Goal: Task Accomplishment & Management: Manage account settings

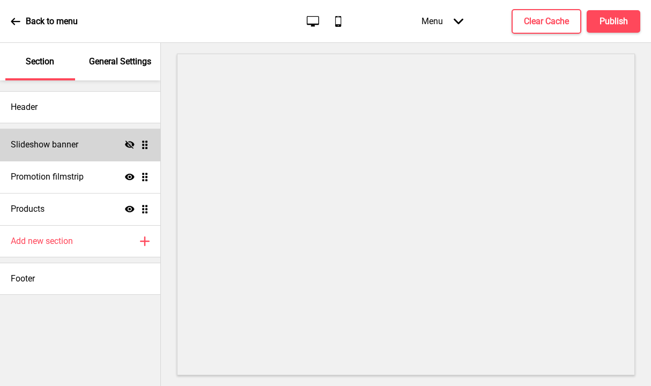
click at [80, 145] on div "Slideshow banner Hide Drag" at bounding box center [80, 145] width 160 height 32
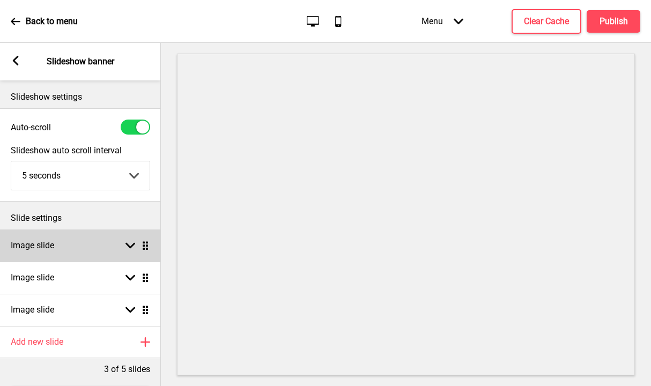
scroll to position [2, 0]
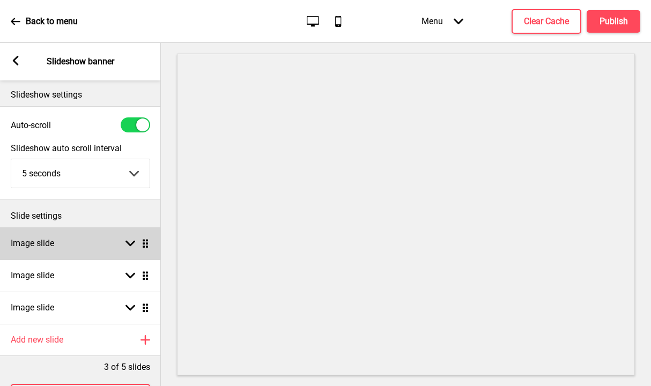
click at [94, 245] on div "Image slide Arrow down Drag" at bounding box center [80, 243] width 161 height 32
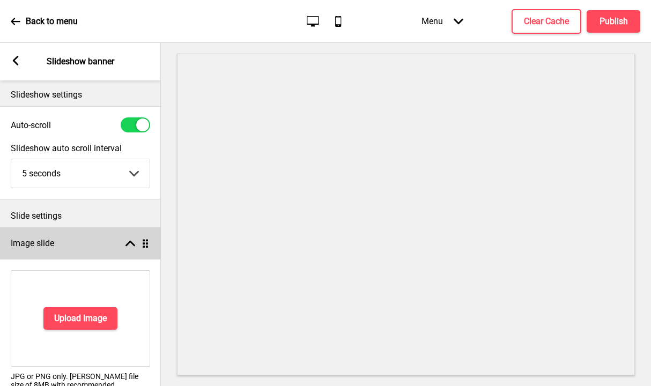
click at [95, 243] on div "Image slide Arrow up Drag" at bounding box center [80, 243] width 161 height 32
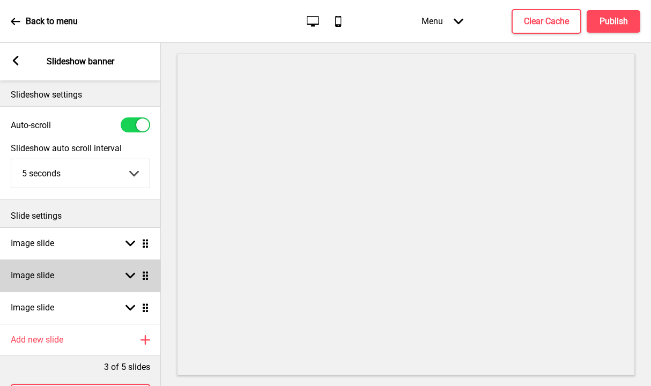
click at [92, 270] on div "Image slide Arrow down Drag" at bounding box center [80, 275] width 161 height 32
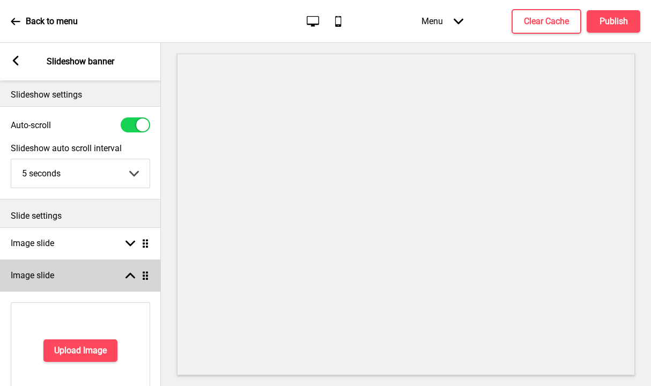
click at [92, 270] on div "Image slide Arrow up Drag" at bounding box center [80, 275] width 161 height 32
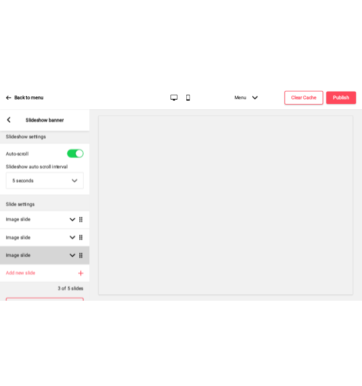
scroll to position [48, 0]
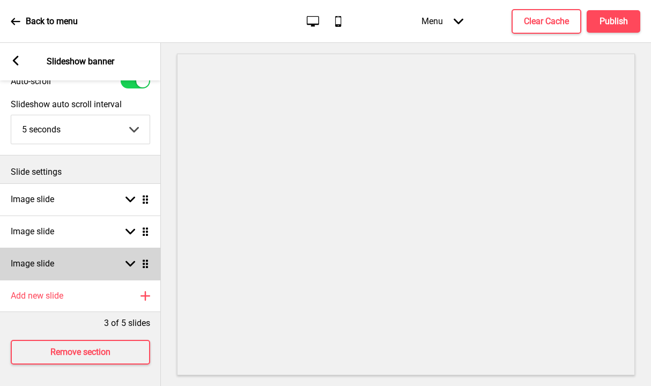
click at [97, 265] on div "Image slide Arrow down Drag" at bounding box center [80, 264] width 161 height 32
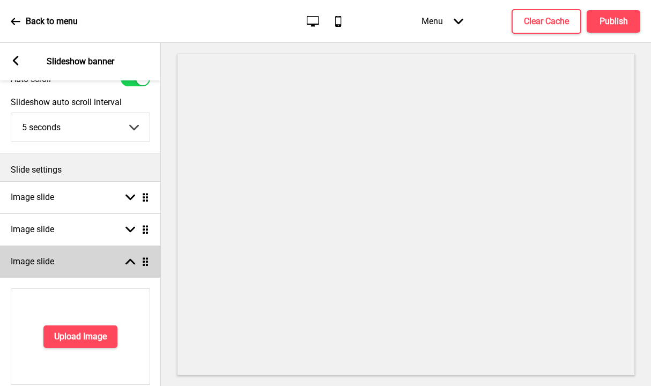
click at [97, 265] on div "Image slide Arrow up Drag" at bounding box center [80, 262] width 161 height 32
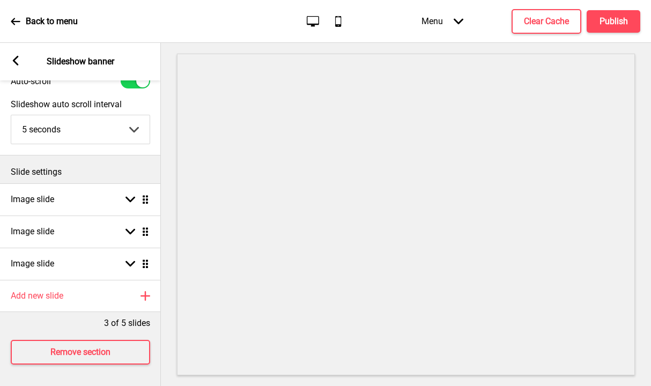
click at [18, 59] on rect at bounding box center [16, 61] width 10 height 10
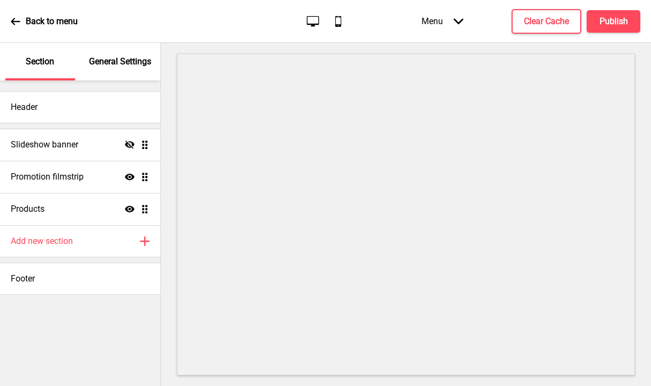
click at [102, 65] on p "General Settings" at bounding box center [120, 62] width 62 height 12
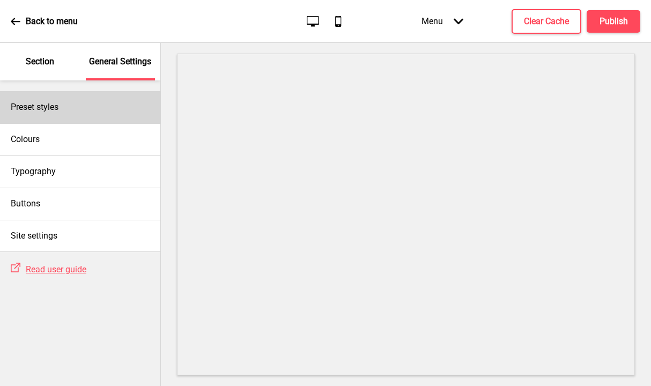
click at [77, 107] on div "Preset styles" at bounding box center [80, 107] width 160 height 32
select select "Custom"
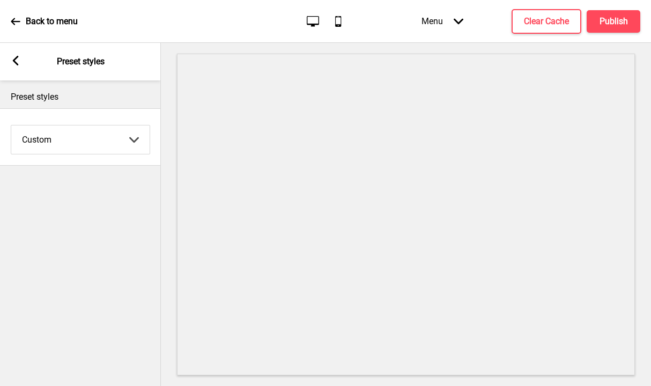
click at [14, 63] on rect at bounding box center [16, 61] width 10 height 10
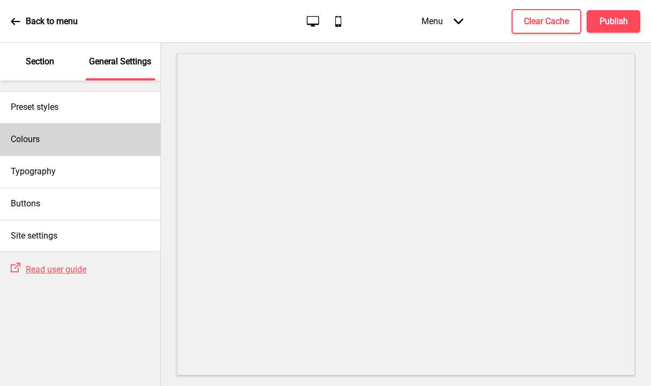
click at [73, 133] on div "Colours" at bounding box center [80, 139] width 160 height 32
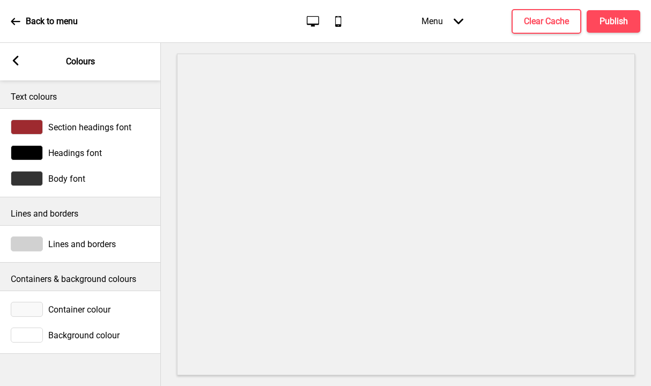
click at [32, 126] on div at bounding box center [27, 127] width 32 height 15
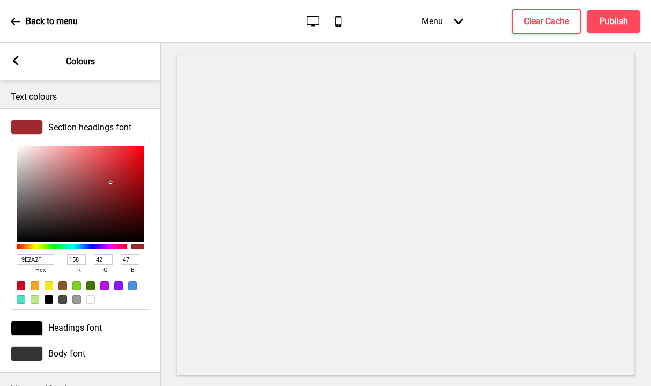
drag, startPoint x: 48, startPoint y: 259, endPoint x: 9, endPoint y: 258, distance: 39.2
click at [9, 258] on div "Section headings font 9E2A2F hex 158 r 42 g 47 b 100 a" at bounding box center [80, 214] width 161 height 201
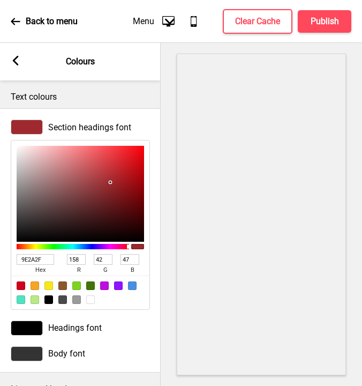
click at [47, 261] on input "9E2A2F" at bounding box center [36, 259] width 38 height 11
drag, startPoint x: 48, startPoint y: 260, endPoint x: 14, endPoint y: 254, distance: 34.3
click at [14, 254] on div "9E2A2F hex 158 r 42 g 47 b 100 a" at bounding box center [80, 225] width 139 height 170
click at [27, 332] on div at bounding box center [27, 328] width 32 height 15
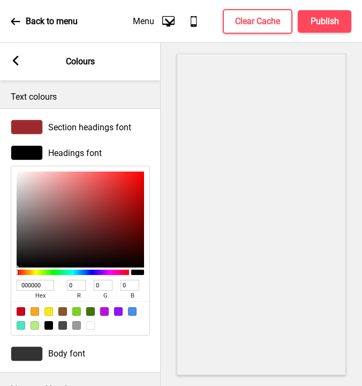
drag, startPoint x: 49, startPoint y: 285, endPoint x: 11, endPoint y: 278, distance: 38.7
click at [11, 278] on div "000000 hex 0 r 0 g 0 b 100 a" at bounding box center [80, 251] width 139 height 170
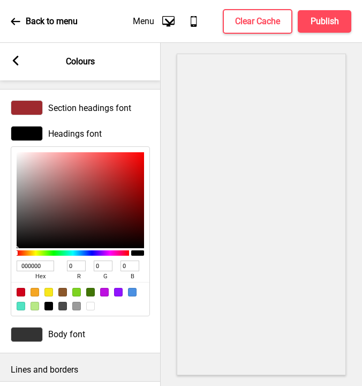
scroll to position [65, 0]
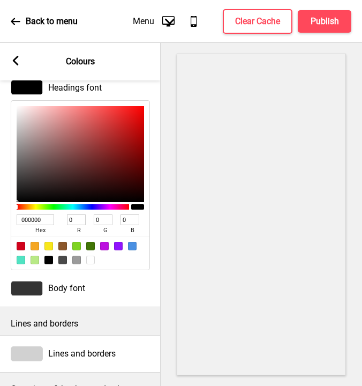
click at [17, 288] on div at bounding box center [27, 288] width 32 height 15
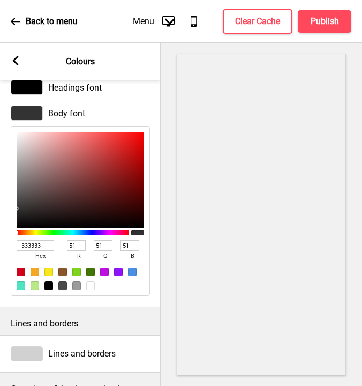
drag, startPoint x: 46, startPoint y: 248, endPoint x: 13, endPoint y: 244, distance: 33.4
click at [13, 244] on div "333333 hex 51 r 51 g 51 b 100 a" at bounding box center [80, 211] width 139 height 170
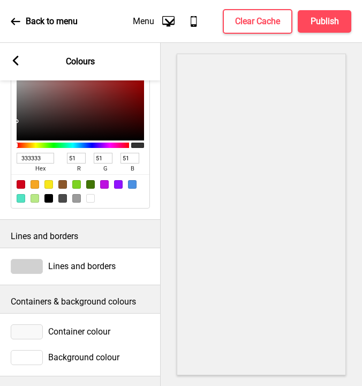
scroll to position [161, 0]
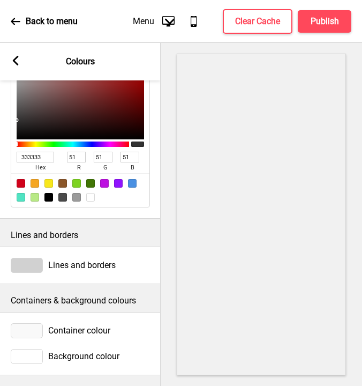
click at [70, 260] on span "Lines and borders" at bounding box center [82, 265] width 68 height 10
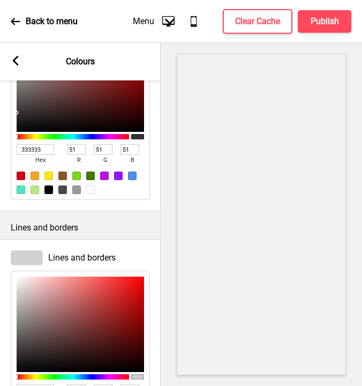
scroll to position [337, 0]
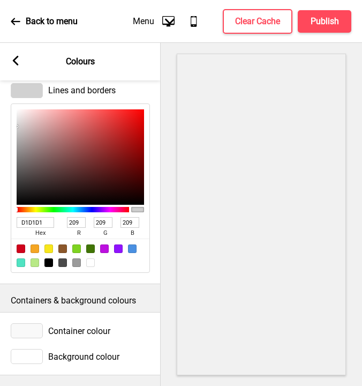
drag, startPoint x: 47, startPoint y: 215, endPoint x: 16, endPoint y: 213, distance: 31.7
click at [16, 213] on div "D1D1D1 hex 209 r 209 g 209 b 100 a" at bounding box center [80, 188] width 139 height 170
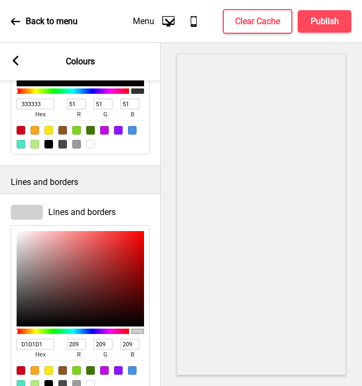
scroll to position [144, 0]
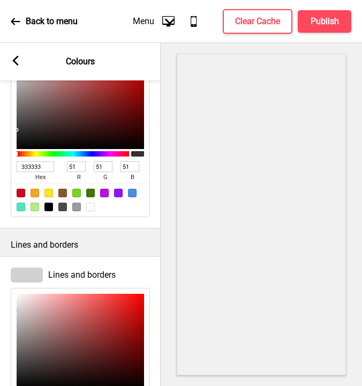
drag, startPoint x: 48, startPoint y: 165, endPoint x: 13, endPoint y: 165, distance: 35.4
click at [13, 165] on div "333333 hex 51 r 51 g 51 b 100 a" at bounding box center [80, 132] width 139 height 170
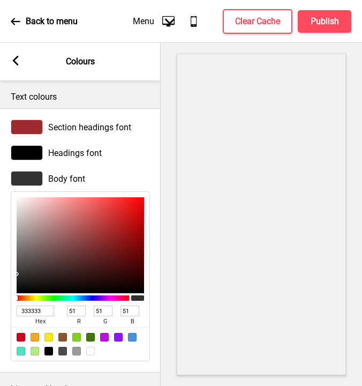
click at [25, 154] on div at bounding box center [27, 152] width 32 height 15
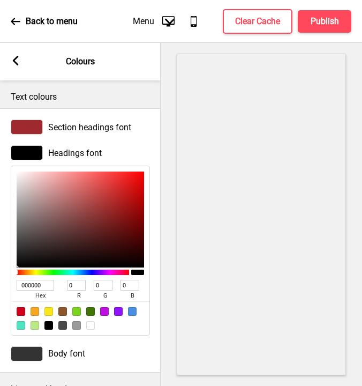
drag, startPoint x: 46, startPoint y: 285, endPoint x: 12, endPoint y: 285, distance: 34.3
click at [12, 285] on div "000000 hex 0 r 0 g 0 b 100 a" at bounding box center [80, 251] width 139 height 170
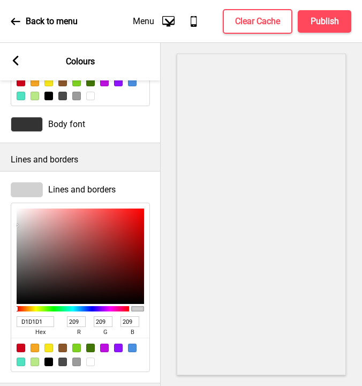
scroll to position [337, 0]
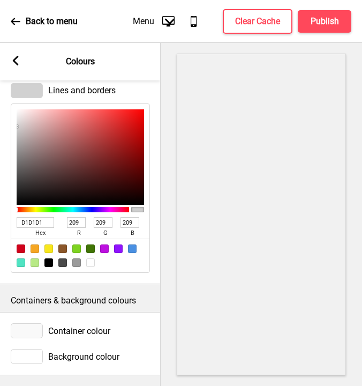
click at [32, 326] on div at bounding box center [27, 330] width 32 height 15
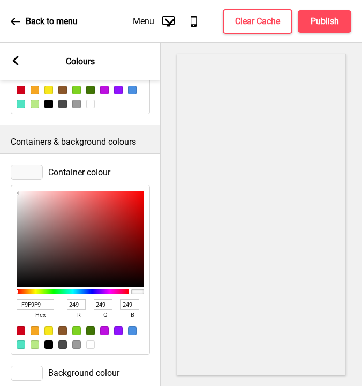
scroll to position [511, 0]
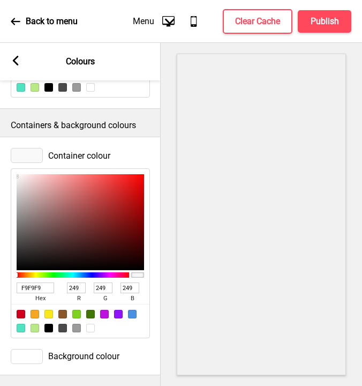
drag, startPoint x: 51, startPoint y: 280, endPoint x: 13, endPoint y: 274, distance: 38.0
click at [13, 274] on div "F9F9F9 hex 249 r 249 g 249 b 100 a" at bounding box center [80, 253] width 139 height 170
click at [31, 349] on div at bounding box center [27, 356] width 32 height 15
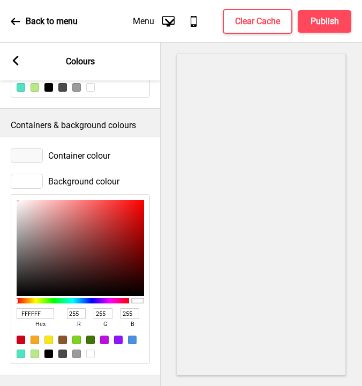
drag, startPoint x: 47, startPoint y: 305, endPoint x: 14, endPoint y: 300, distance: 33.1
click at [14, 300] on div "FFFFFF hex 255 r 255 g 255 b 100 a" at bounding box center [80, 279] width 139 height 170
click at [17, 62] on rect at bounding box center [16, 61] width 10 height 10
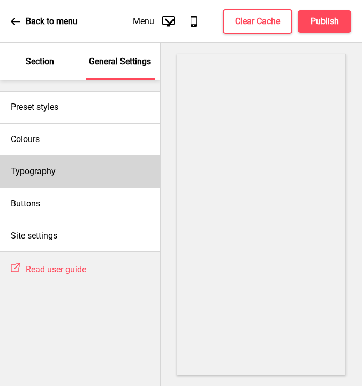
click at [58, 165] on div "Typography" at bounding box center [80, 171] width 160 height 32
select select "Cabin"
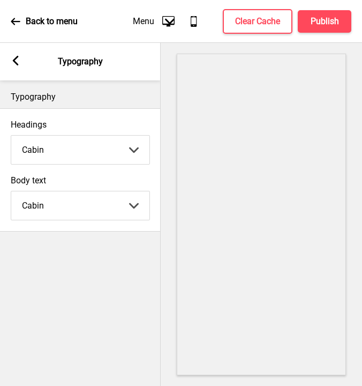
click at [16, 63] on icon at bounding box center [16, 61] width 6 height 10
click at [16, 63] on div "Arrow left Typography" at bounding box center [80, 62] width 161 height 38
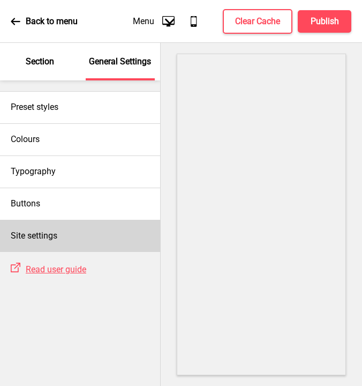
click at [57, 235] on h4 "Site settings" at bounding box center [34, 236] width 47 height 12
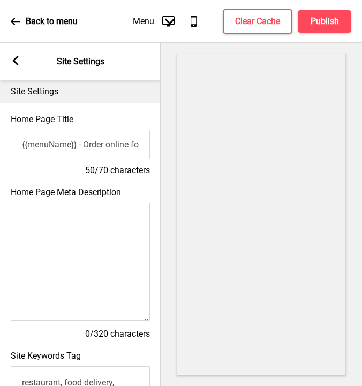
scroll to position [0, 0]
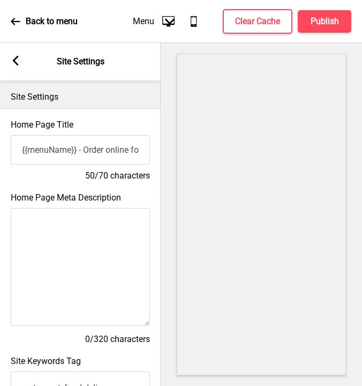
click at [14, 65] on rect at bounding box center [16, 61] width 10 height 10
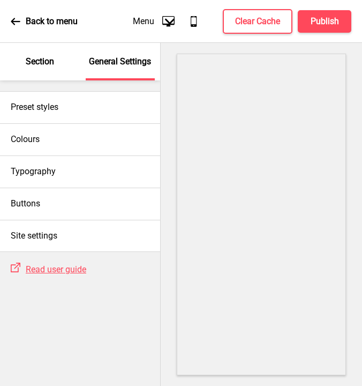
click at [38, 63] on p "Section" at bounding box center [40, 62] width 28 height 12
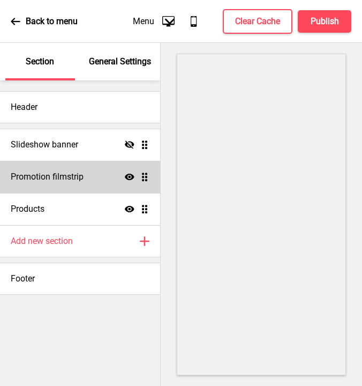
click at [79, 178] on h4 "Promotion filmstrip" at bounding box center [47, 177] width 73 height 12
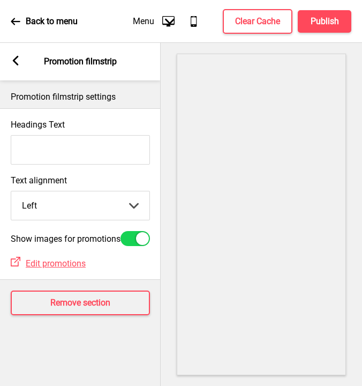
click at [18, 61] on rect at bounding box center [16, 61] width 10 height 10
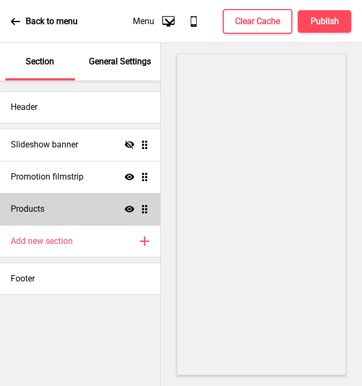
click at [60, 210] on div "Products Show Drag" at bounding box center [80, 209] width 160 height 32
select select "list"
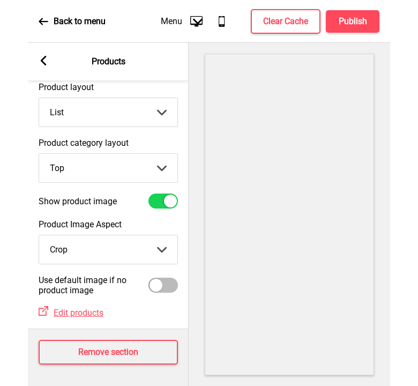
scroll to position [46, 0]
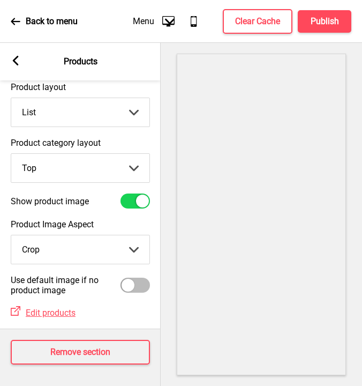
click at [17, 61] on rect at bounding box center [16, 61] width 10 height 10
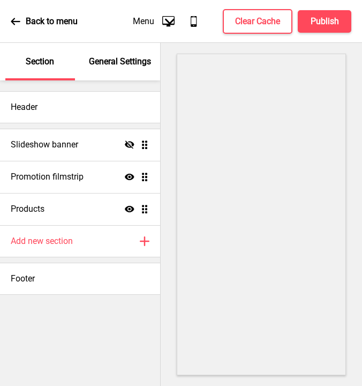
click at [115, 59] on p "General Settings" at bounding box center [120, 62] width 62 height 12
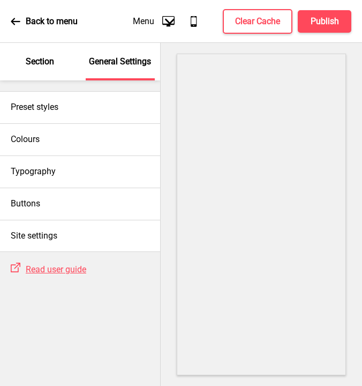
click at [16, 25] on icon at bounding box center [16, 22] width 10 height 10
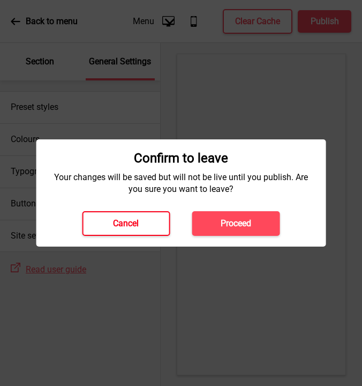
click at [141, 222] on button "Cancel" at bounding box center [126, 223] width 88 height 25
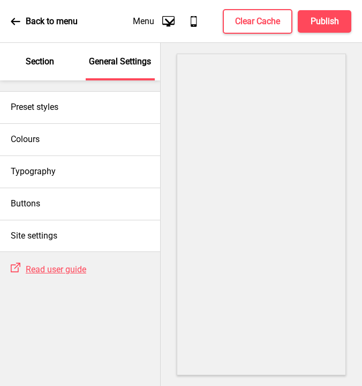
click at [42, 64] on p "Section" at bounding box center [40, 62] width 28 height 12
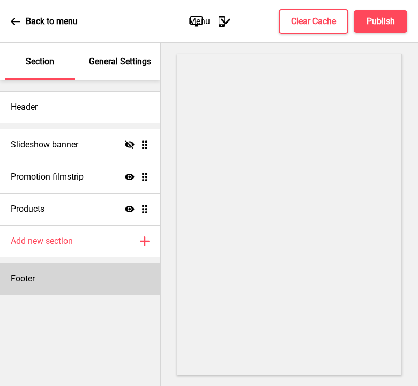
click at [77, 272] on div "Footer" at bounding box center [80, 279] width 160 height 32
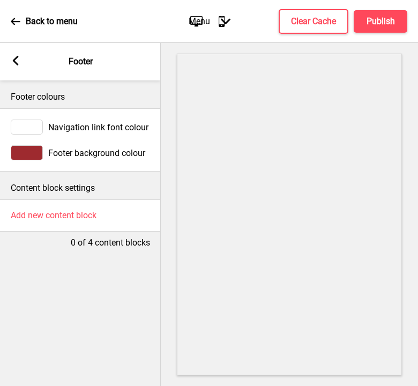
click at [32, 154] on div at bounding box center [27, 152] width 32 height 15
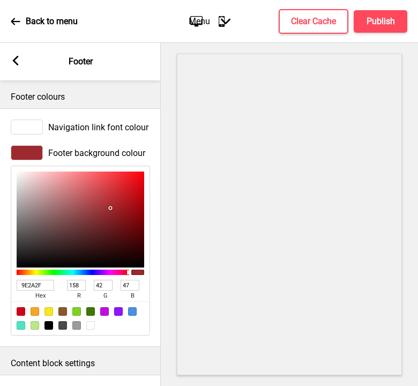
drag, startPoint x: 48, startPoint y: 285, endPoint x: 19, endPoint y: 280, distance: 28.8
click at [19, 280] on input "9E2A2F" at bounding box center [36, 285] width 38 height 11
click at [29, 128] on div at bounding box center [27, 127] width 32 height 15
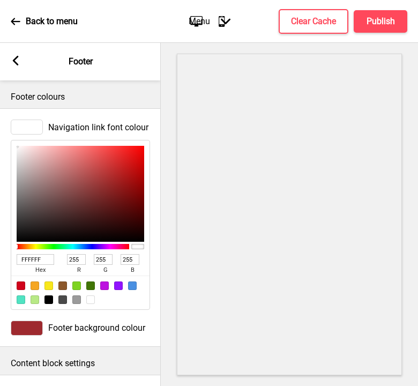
drag, startPoint x: 46, startPoint y: 260, endPoint x: 6, endPoint y: 256, distance: 39.8
click at [6, 256] on div "Navigation link font colour FFFFFF hex 255 r 255 g 255 b 100 a" at bounding box center [80, 214] width 161 height 201
click at [16, 63] on icon at bounding box center [16, 61] width 6 height 10
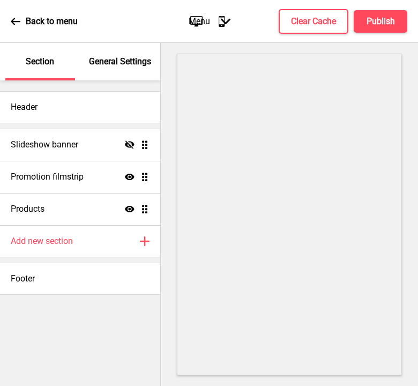
click at [114, 58] on p "General Settings" at bounding box center [120, 62] width 62 height 12
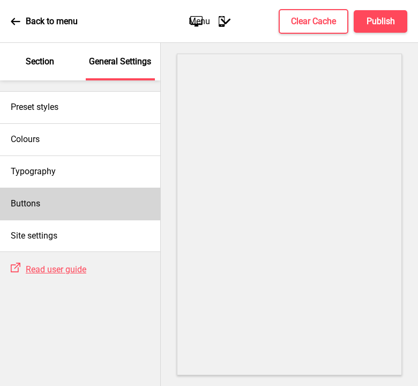
click at [66, 200] on div "Buttons" at bounding box center [80, 204] width 160 height 32
select select "square"
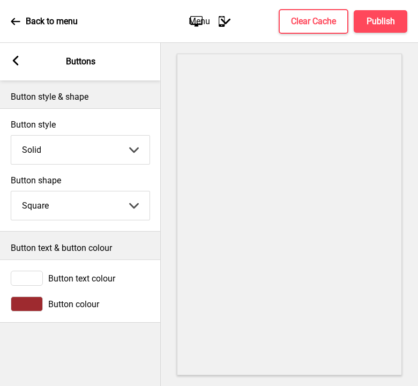
click at [31, 307] on div at bounding box center [27, 303] width 32 height 15
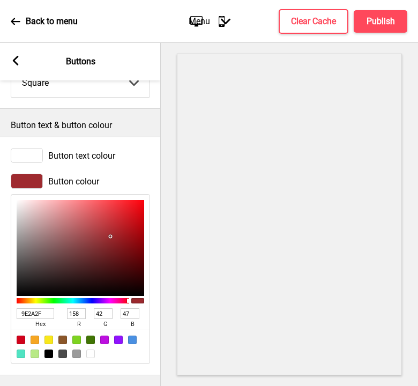
scroll to position [130, 0]
drag, startPoint x: 51, startPoint y: 306, endPoint x: 1, endPoint y: 297, distance: 51.1
click at [1, 297] on div "Button colour 9E2A2F hex 158 r 42 g 47 b 100 a" at bounding box center [80, 268] width 161 height 201
click at [28, 150] on div at bounding box center [27, 155] width 32 height 15
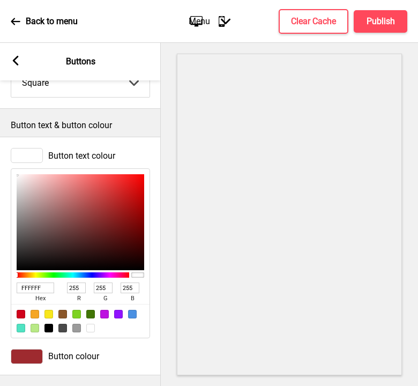
drag, startPoint x: 49, startPoint y: 281, endPoint x: -1, endPoint y: 275, distance: 50.3
click at [0, 275] on html "Back to menu Desktop Mobile Menu Arrow down Product Page Store Information Chec…" at bounding box center [209, 193] width 418 height 386
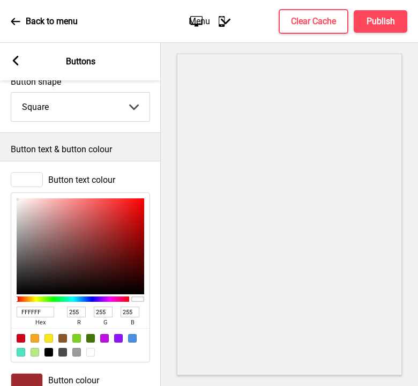
scroll to position [0, 0]
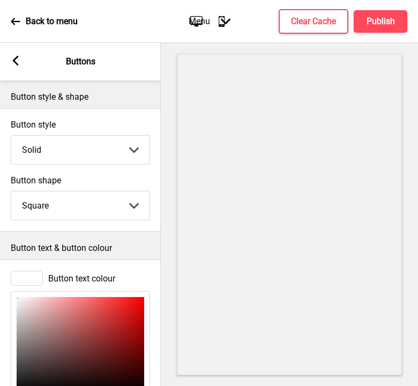
click at [16, 62] on rect at bounding box center [16, 61] width 10 height 10
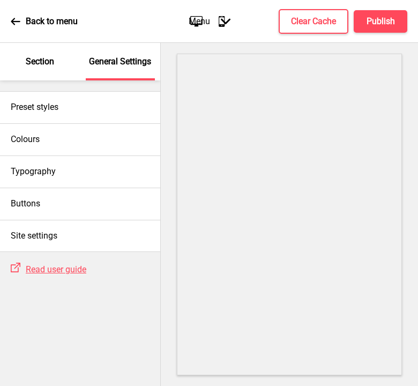
click at [44, 69] on div "Section" at bounding box center [40, 62] width 70 height 38
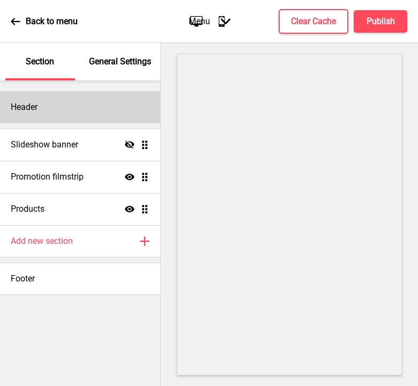
click at [50, 108] on div "Header" at bounding box center [80, 107] width 160 height 32
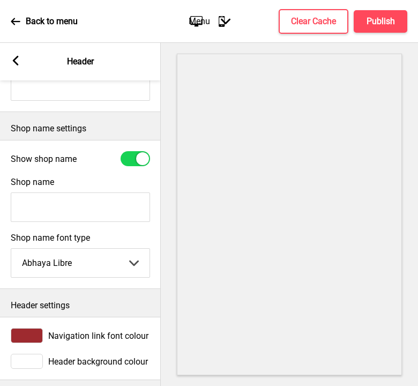
scroll to position [232, 0]
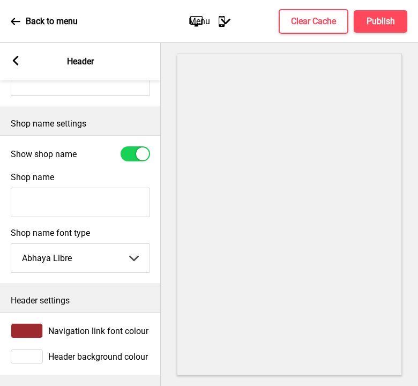
click at [33, 323] on div at bounding box center [27, 330] width 32 height 15
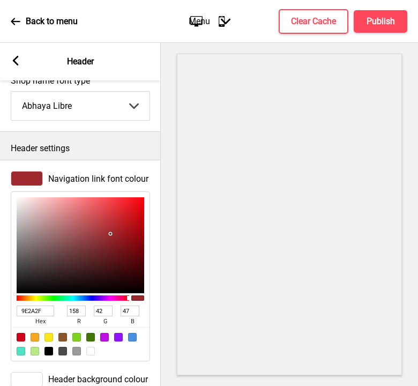
scroll to position [407, 0]
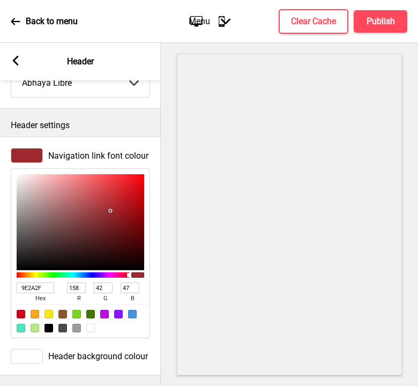
drag, startPoint x: 50, startPoint y: 280, endPoint x: 19, endPoint y: 273, distance: 32.5
click at [19, 280] on div "9E2A2F hex 158 r 42 g 47 b 100 a" at bounding box center [81, 292] width 128 height 24
click at [25, 349] on div at bounding box center [27, 356] width 32 height 15
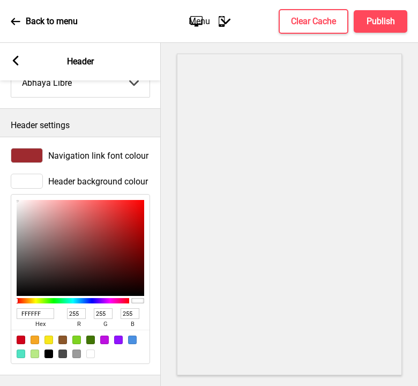
drag, startPoint x: 51, startPoint y: 307, endPoint x: 2, endPoint y: 300, distance: 49.8
click at [2, 300] on div "Header background colour FFFFFF hex 255 r 255 g 255 b 100 a" at bounding box center [80, 268] width 161 height 201
click at [27, 174] on div at bounding box center [27, 181] width 32 height 15
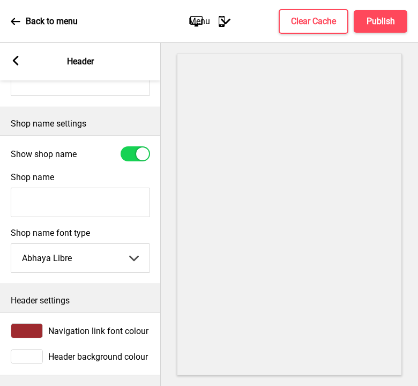
drag, startPoint x: 24, startPoint y: 346, endPoint x: 31, endPoint y: 333, distance: 13.9
click at [24, 349] on div at bounding box center [27, 356] width 32 height 15
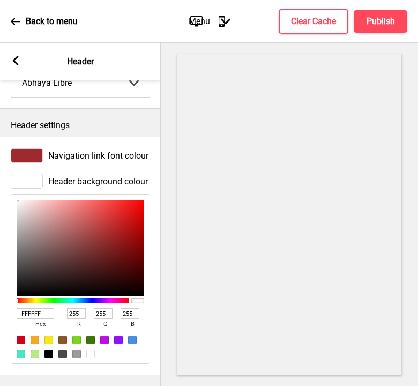
drag, startPoint x: 49, startPoint y: 308, endPoint x: 6, endPoint y: 301, distance: 44.0
click at [6, 301] on div "Header background colour FFFFFF hex 255 r 255 g 255 b 100 a" at bounding box center [80, 268] width 161 height 201
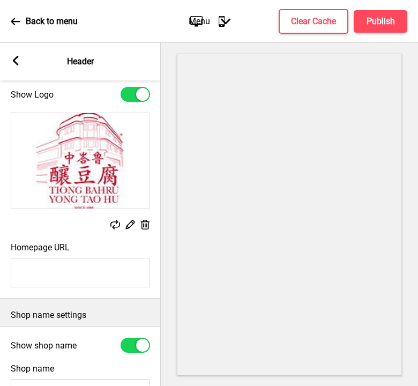
scroll to position [0, 0]
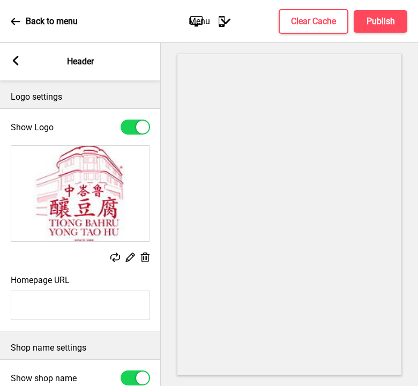
click at [15, 61] on icon at bounding box center [16, 61] width 6 height 10
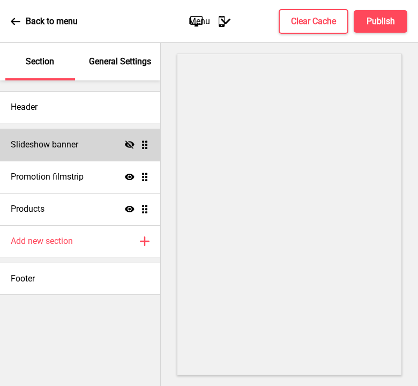
click at [54, 145] on h4 "Slideshow banner" at bounding box center [45, 145] width 68 height 12
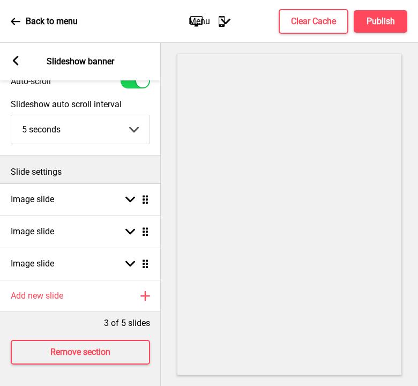
scroll to position [54, 0]
click at [16, 60] on rect at bounding box center [16, 61] width 10 height 10
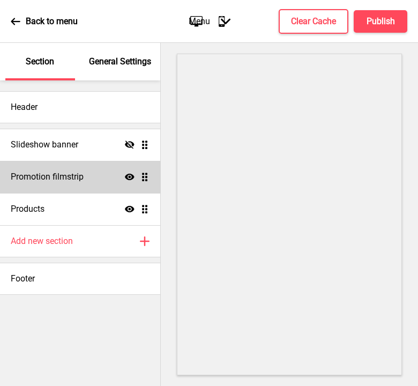
click at [73, 177] on h4 "Promotion filmstrip" at bounding box center [47, 177] width 73 height 12
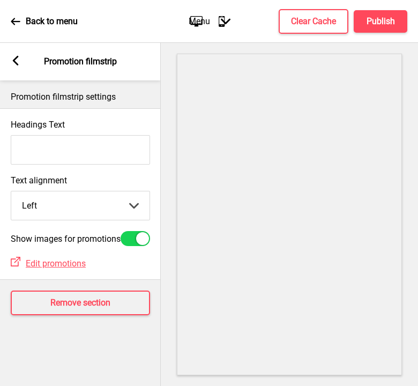
click at [16, 64] on icon at bounding box center [16, 61] width 6 height 10
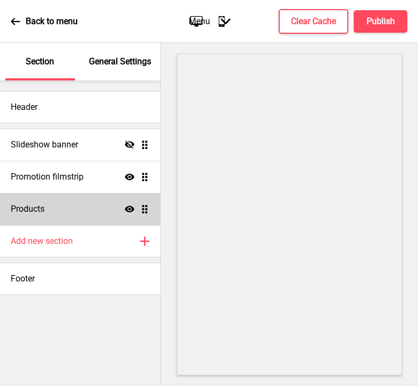
click at [100, 211] on div "Products Show Drag" at bounding box center [80, 209] width 160 height 32
select select "list"
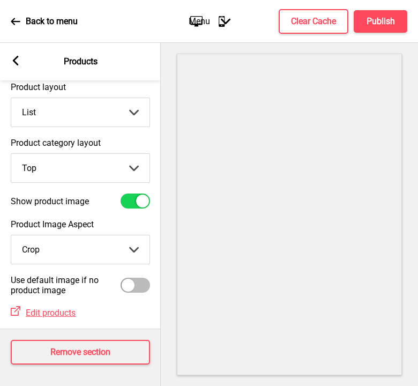
scroll to position [46, 0]
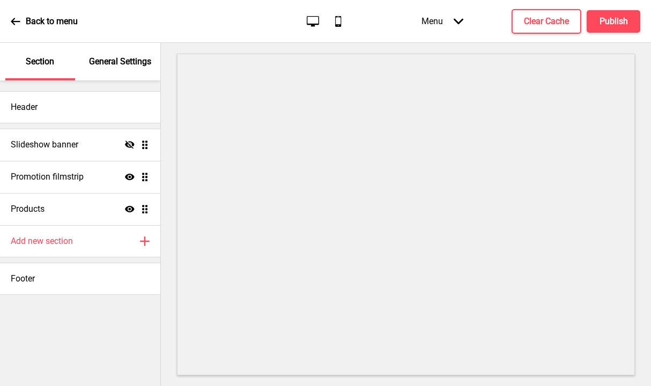
click at [109, 64] on p "General Settings" at bounding box center [120, 62] width 62 height 12
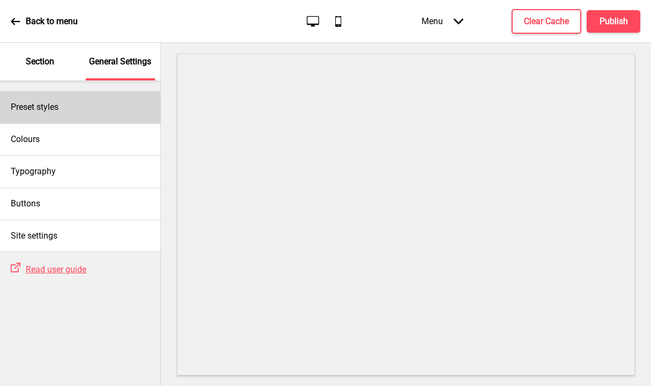
click at [83, 115] on div "Preset styles" at bounding box center [80, 107] width 160 height 32
select select "modern"
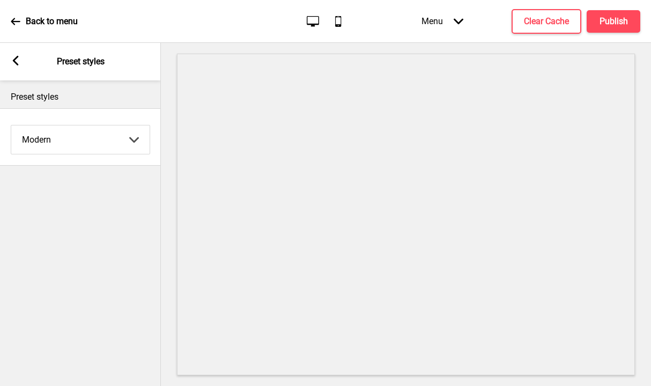
click at [52, 135] on select "Coffee Contrast Dark Earth Marine Minimalist Modern Oddle Pastel Yellow Fruits …" at bounding box center [80, 139] width 138 height 28
click at [18, 57] on rect at bounding box center [16, 61] width 10 height 10
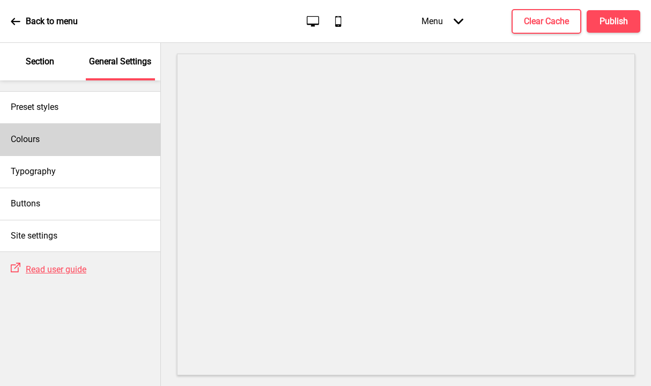
click at [79, 138] on div "Colours" at bounding box center [80, 139] width 160 height 32
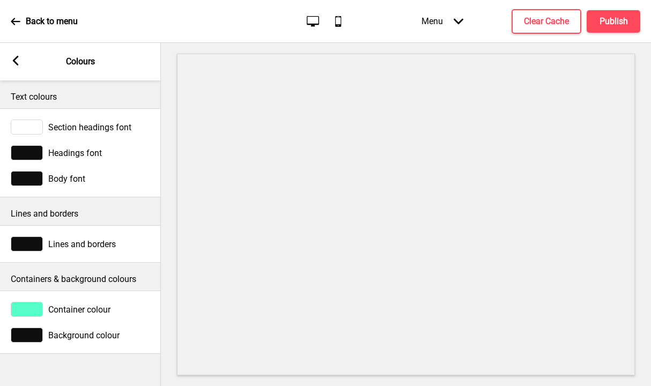
click at [34, 125] on div at bounding box center [27, 127] width 32 height 15
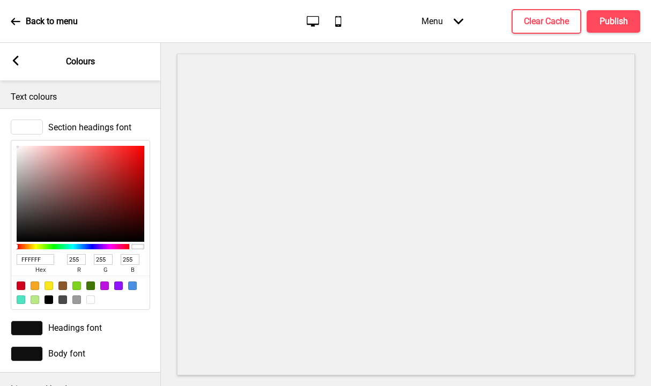
drag, startPoint x: 32, startPoint y: 256, endPoint x: -14, endPoint y: 247, distance: 47.0
click at [0, 247] on html "Back to menu Desktop Mobile Menu Arrow down Product Page Store Information Chec…" at bounding box center [325, 193] width 651 height 386
paste input "9E2A2F"
type input "9E2A2F"
type input "158"
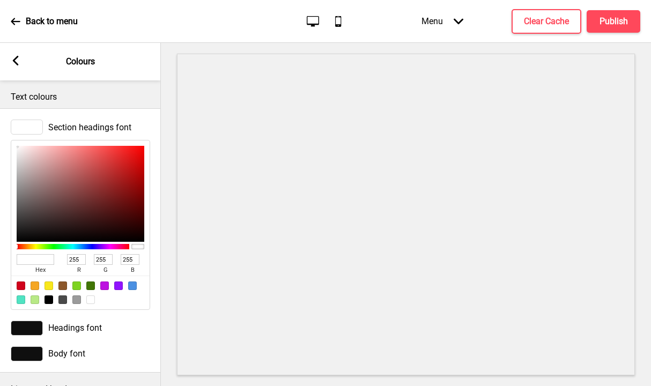
type input "42"
type input "47"
type input "9E2A2F"
click at [32, 330] on div at bounding box center [27, 328] width 32 height 15
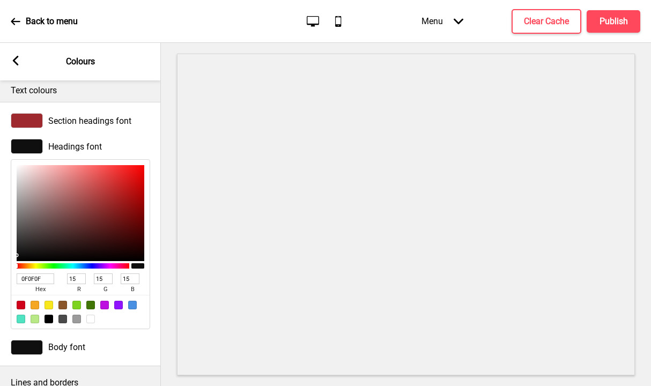
scroll to position [14, 0]
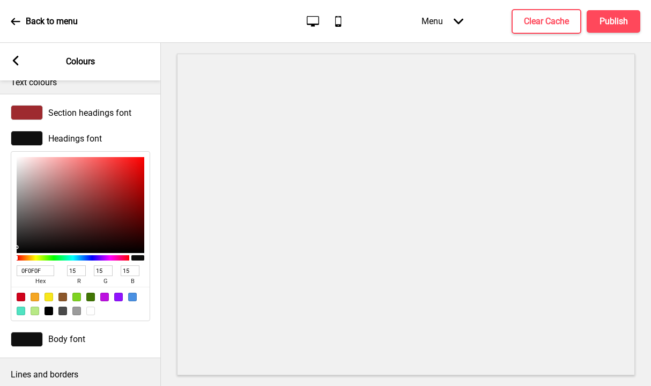
drag, startPoint x: 47, startPoint y: 272, endPoint x: -25, endPoint y: 268, distance: 71.5
click at [0, 268] on html "Back to menu Desktop Mobile Menu Arrow down Product Page Store Information Chec…" at bounding box center [325, 193] width 651 height 386
paste input "000000"
type input "000000"
type input "0"
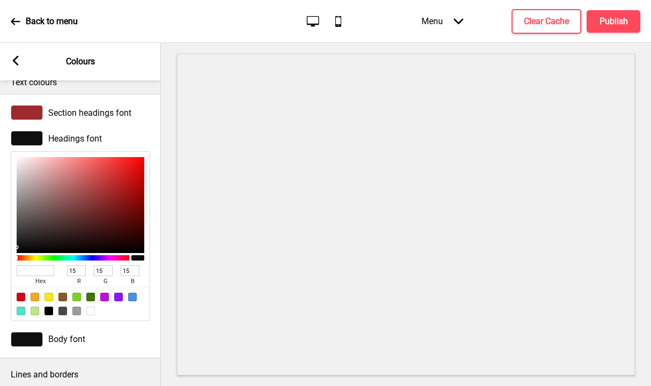
type input "0"
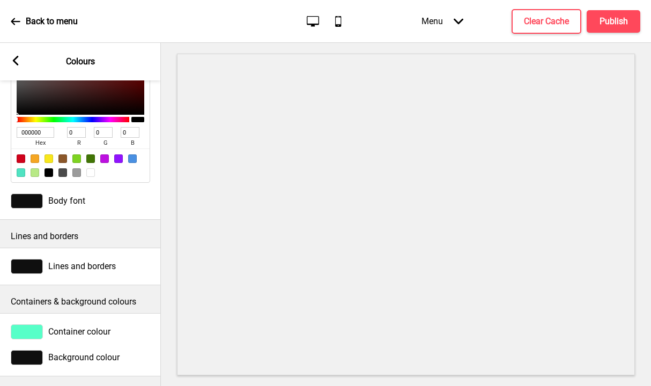
scroll to position [161, 0]
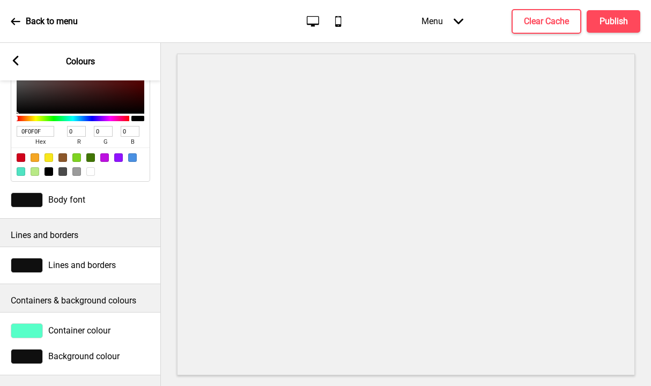
type input "000000"
click at [41, 258] on div at bounding box center [27, 265] width 32 height 15
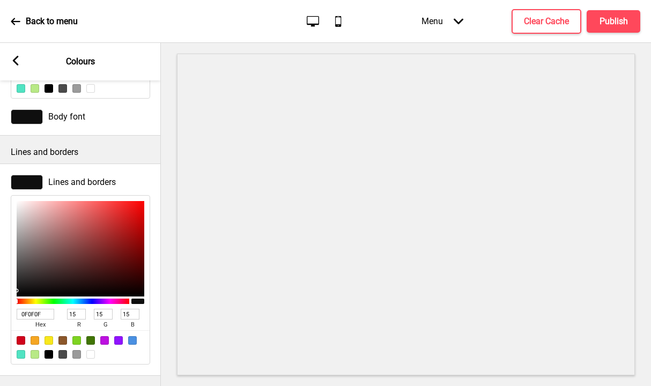
scroll to position [240, 0]
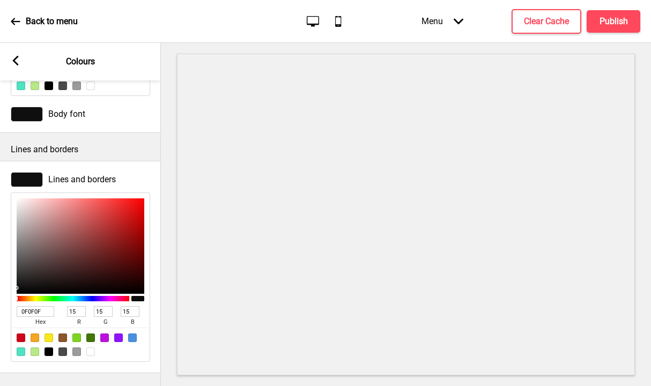
drag, startPoint x: 44, startPoint y: 313, endPoint x: -39, endPoint y: 306, distance: 83.4
click at [0, 306] on html "Back to menu Desktop Mobile Menu Arrow down Product Page Store Information Chec…" at bounding box center [325, 193] width 651 height 386
paste input "333333"
type input "333333"
type input "51"
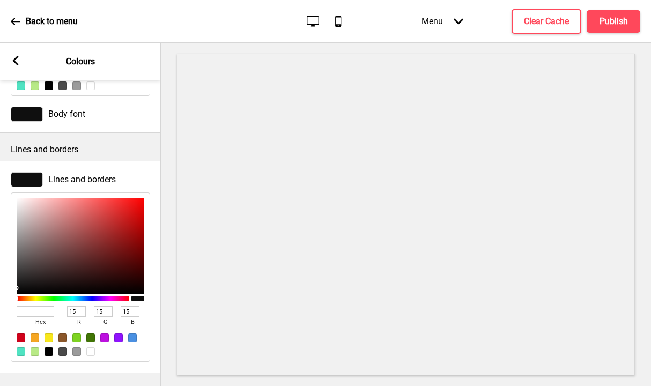
type input "51"
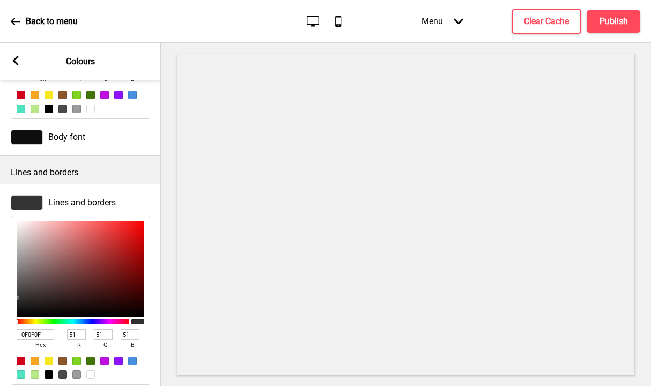
scroll to position [157, 0]
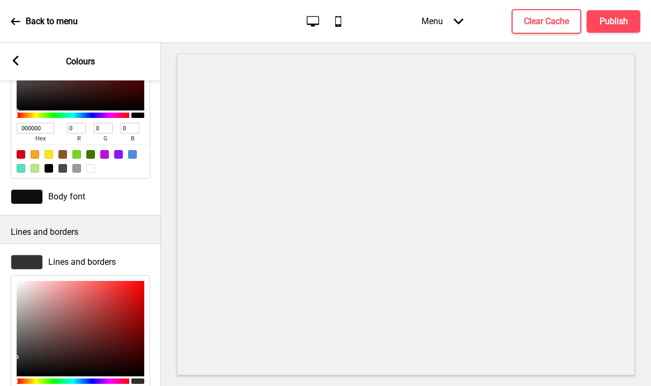
type input "333333"
click at [28, 263] on div at bounding box center [27, 262] width 32 height 15
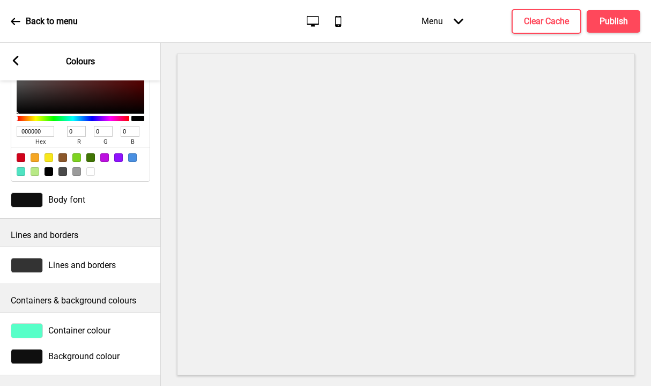
click at [30, 263] on div at bounding box center [27, 265] width 32 height 15
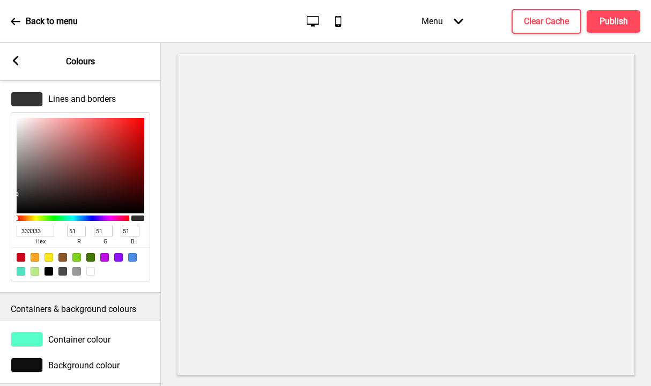
scroll to position [321, 0]
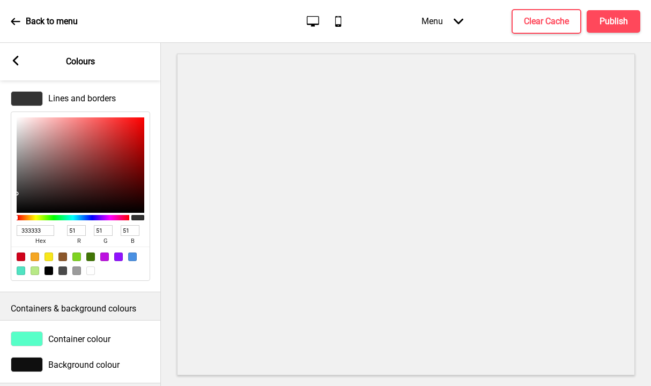
drag, startPoint x: 47, startPoint y: 231, endPoint x: 11, endPoint y: 228, distance: 36.0
click at [11, 228] on div "333333 hex 51 r 51 g 51 b 100 a" at bounding box center [80, 197] width 139 height 170
paste input "D1D1D1"
type input "D1D1D1"
type input "209"
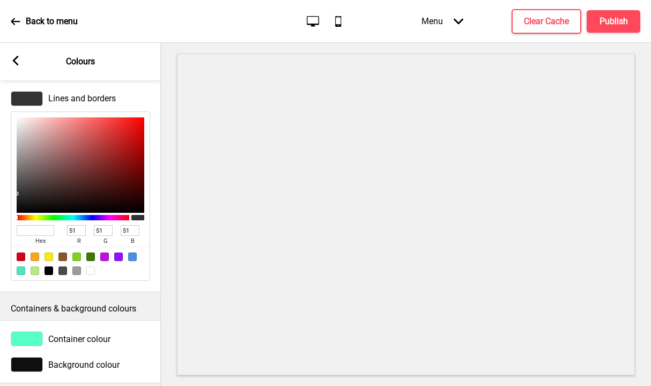
type input "209"
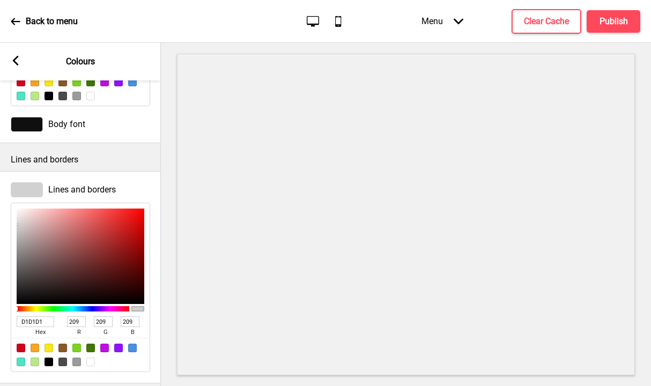
scroll to position [227, 0]
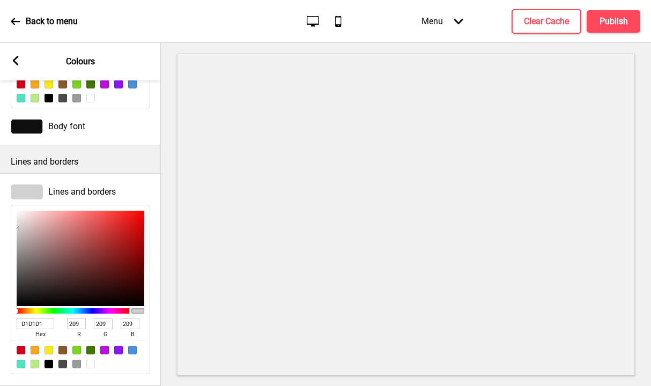
type input "D1D1D1"
click at [36, 128] on div at bounding box center [27, 126] width 32 height 15
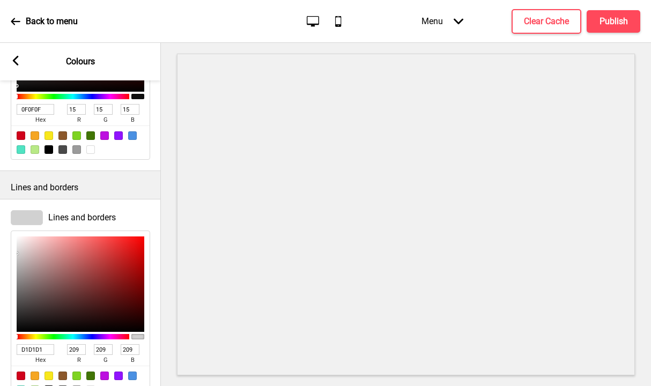
scroll to position [187, 0]
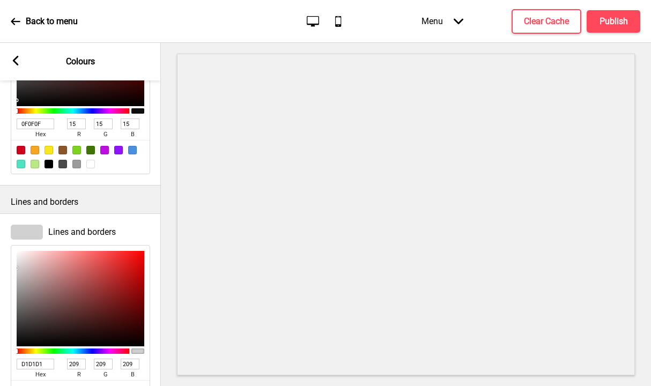
drag, startPoint x: 49, startPoint y: 123, endPoint x: -22, endPoint y: 116, distance: 71.1
click at [0, 116] on html "Back to menu Desktop Mobile Menu Arrow down Product Page Store Information Chec…" at bounding box center [325, 193] width 651 height 386
paste input "333333"
type input "333333"
type input "51"
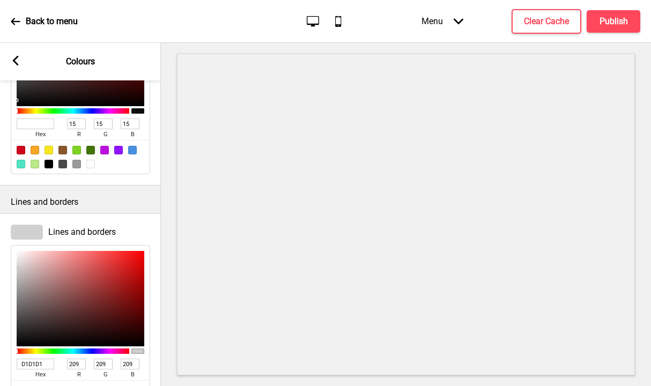
type input "51"
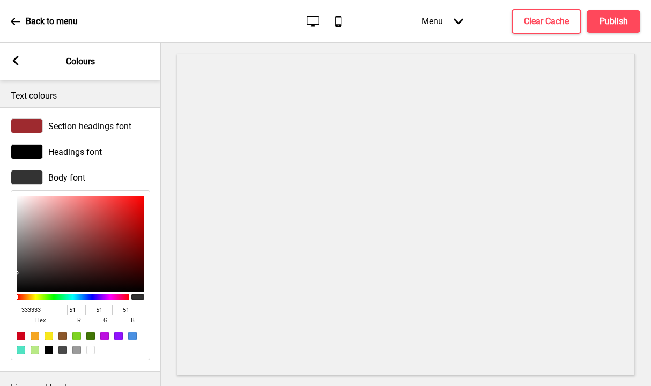
scroll to position [1, 0]
type input "333333"
click at [33, 150] on div at bounding box center [27, 151] width 32 height 15
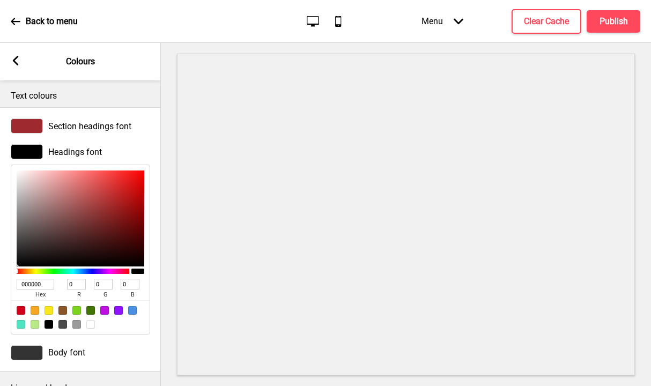
drag, startPoint x: 48, startPoint y: 280, endPoint x: 4, endPoint y: 280, distance: 44.0
click at [4, 280] on div "Headings font 000000 hex 0 r 0 g 0 b 100 a" at bounding box center [80, 239] width 161 height 201
click at [5, 279] on div "Headings font 000000 hex 0 r 0 g 0 b 100 a" at bounding box center [80, 239] width 161 height 201
drag, startPoint x: 49, startPoint y: 284, endPoint x: -2, endPoint y: 280, distance: 51.1
click at [0, 280] on html "Back to menu Desktop Mobile Menu Arrow down Product Page Store Information Chec…" at bounding box center [325, 193] width 651 height 386
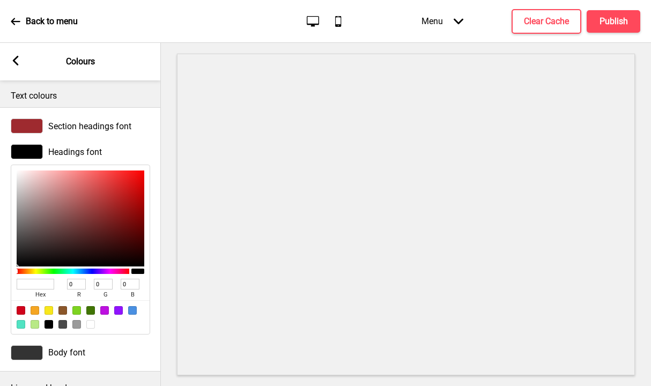
paste input "000000"
type input "000000"
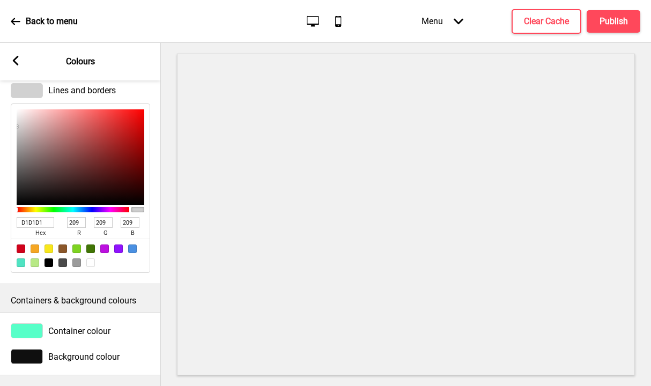
scroll to position [335, 0]
click at [35, 327] on div at bounding box center [27, 330] width 32 height 15
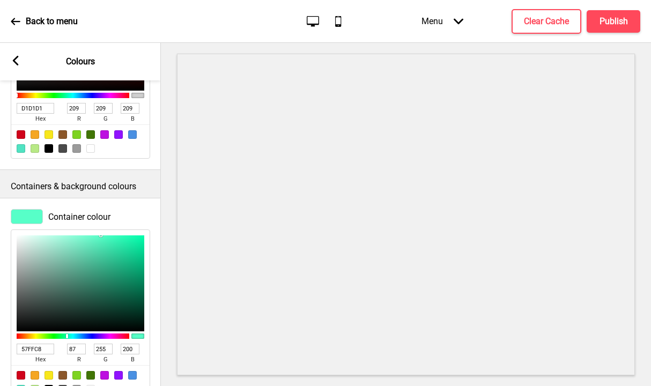
scroll to position [498, 0]
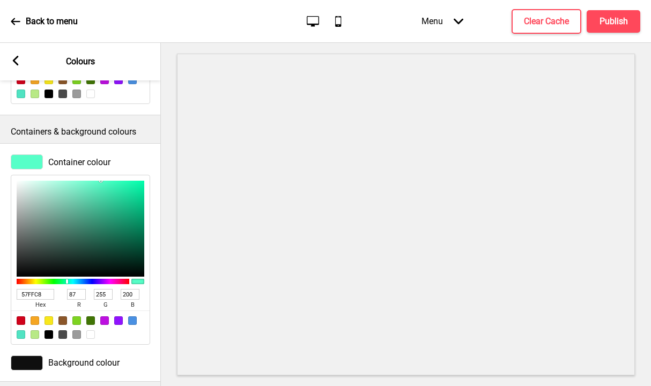
drag, startPoint x: 52, startPoint y: 294, endPoint x: 1, endPoint y: 285, distance: 51.6
click at [1, 285] on div "Container colour 57FFC8 hex 87 r 255 g 200 b 100 a" at bounding box center [80, 249] width 161 height 201
paste input "F9F9F9"
type input "F9F9F9"
type input "249"
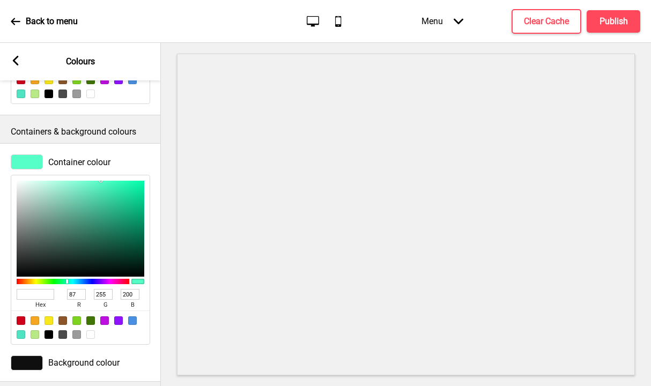
type input "249"
type input "F9F9F9"
drag, startPoint x: 27, startPoint y: 363, endPoint x: 28, endPoint y: 357, distance: 5.9
click at [27, 363] on div at bounding box center [27, 362] width 32 height 15
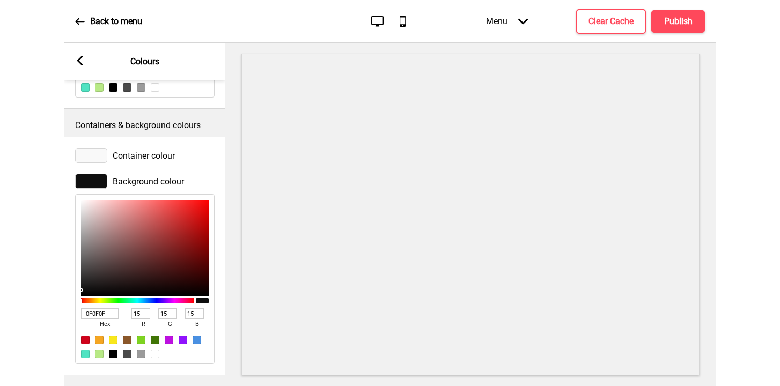
scroll to position [511, 0]
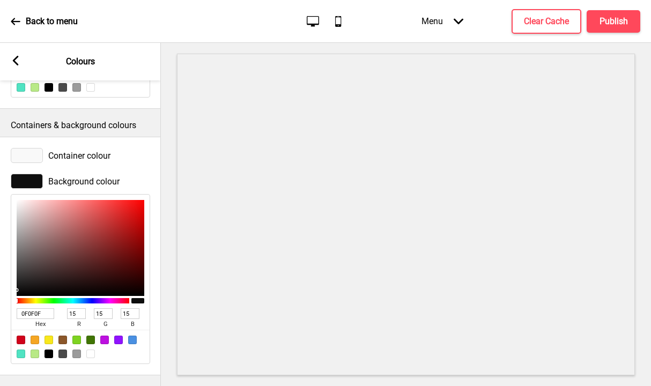
drag, startPoint x: 51, startPoint y: 305, endPoint x: 1, endPoint y: 301, distance: 50.5
click at [1, 301] on div "Background colour 0F0F0F hex 15 r 15 g 15 b 100 a" at bounding box center [80, 268] width 161 height 201
paste input "FFFFFF"
type input "FFFFFF"
type input "255"
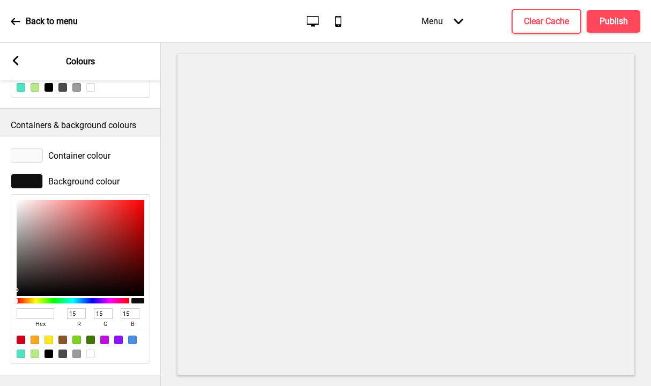
type input "255"
type input "FFFFFF"
click at [172, 170] on div at bounding box center [406, 214] width 490 height 343
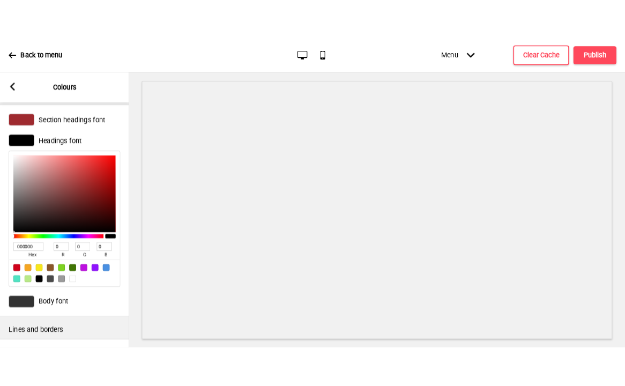
scroll to position [0, 0]
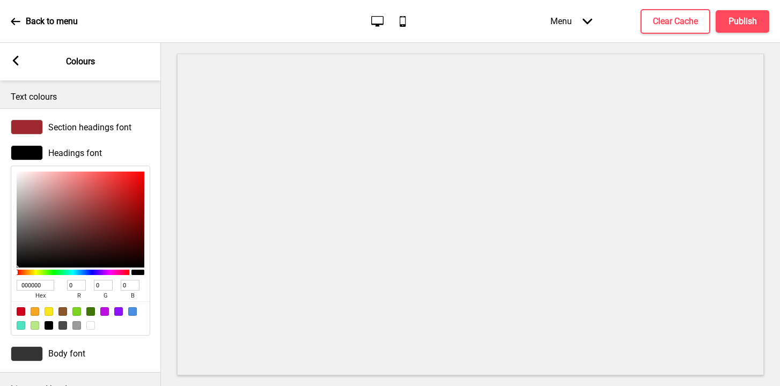
click at [16, 62] on icon at bounding box center [16, 61] width 6 height 10
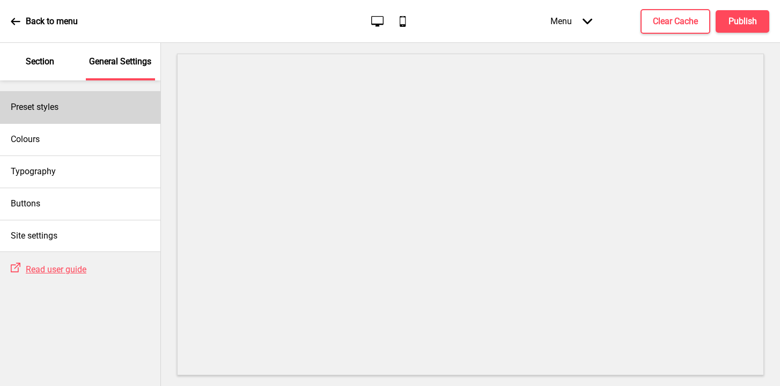
click at [56, 106] on h4 "Preset styles" at bounding box center [35, 107] width 48 height 12
select select "Custom"
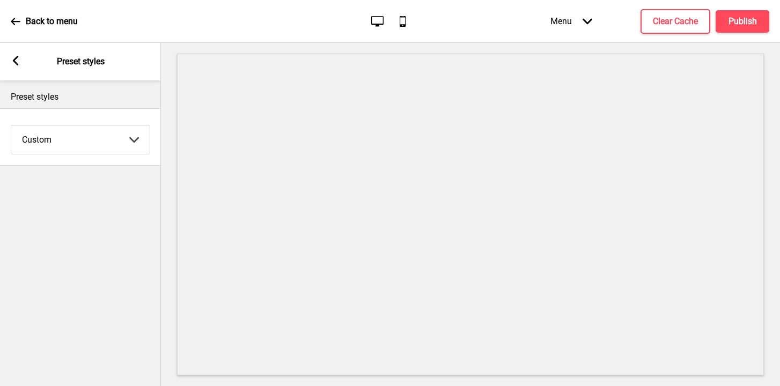
click at [17, 62] on rect at bounding box center [16, 61] width 10 height 10
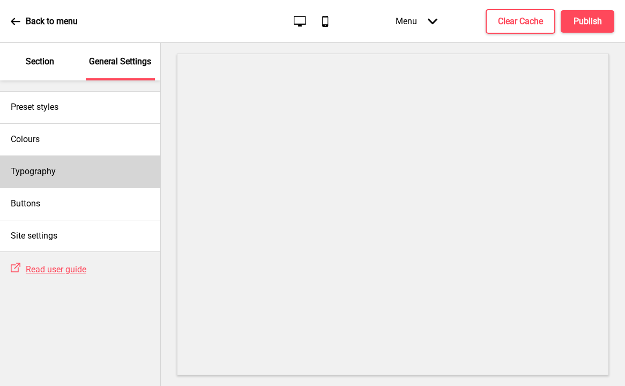
click at [72, 162] on div "Typography" at bounding box center [80, 171] width 160 height 32
select select "Roboto"
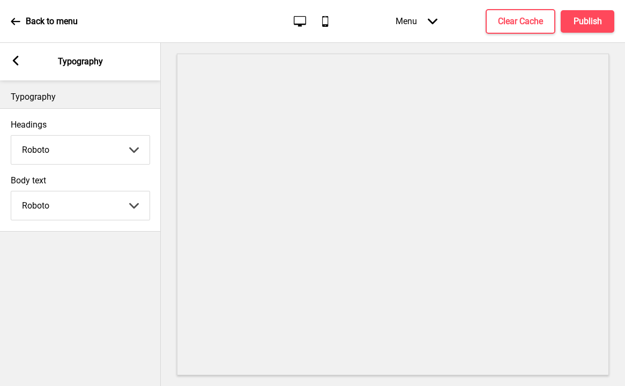
click at [69, 152] on select "Abhaya Libre Abril Fatface Adobe Garamond Pro Arimo Arsenal Arvo Berkshire Swas…" at bounding box center [80, 150] width 138 height 28
select select "Cabin"
click at [11, 136] on select "Abhaya Libre Abril Fatface Adobe Garamond Pro Arimo Arsenal Arvo Berkshire Swas…" at bounding box center [80, 150] width 138 height 28
click at [60, 201] on select "Abhaya Libre Abril Fatface Adobe Garamond Pro Arimo Arsenal Arvo Berkshire Swas…" at bounding box center [80, 205] width 138 height 28
select select "Cabin"
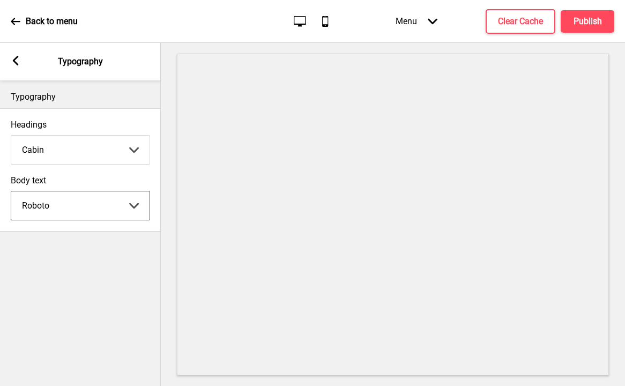
click at [11, 191] on select "Abhaya Libre Abril Fatface Adobe Garamond Pro Arimo Arsenal Arvo Berkshire Swas…" at bounding box center [80, 205] width 138 height 28
click at [16, 63] on icon at bounding box center [16, 61] width 6 height 10
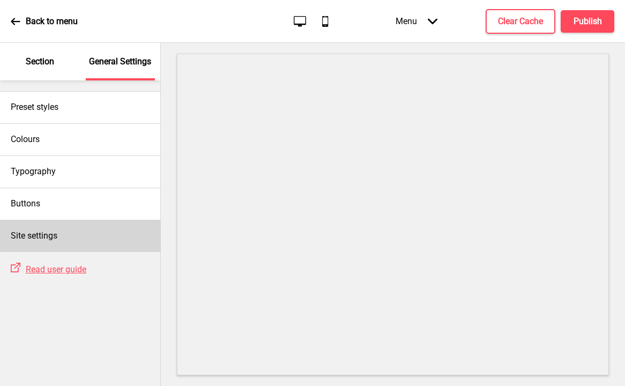
click at [53, 237] on h4 "Site settings" at bounding box center [34, 236] width 47 height 12
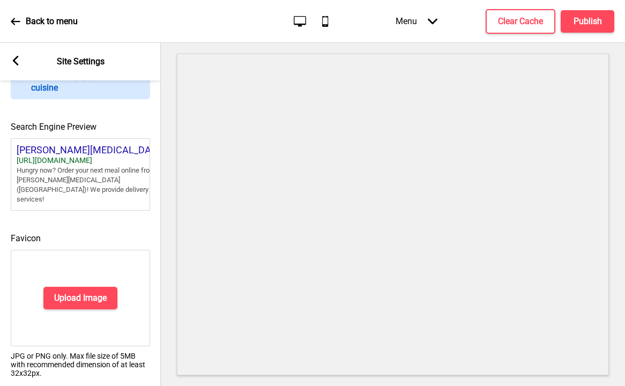
scroll to position [488, 0]
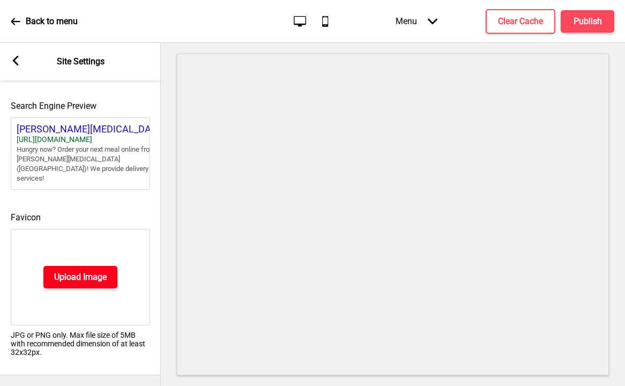
click at [87, 273] on h4 "Upload Image" at bounding box center [80, 277] width 53 height 12
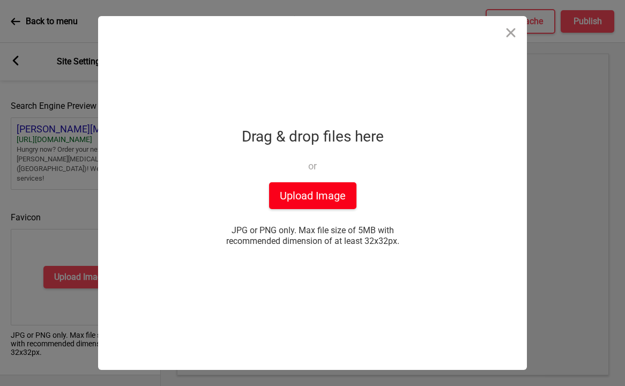
click at [342, 203] on button "Upload Image" at bounding box center [312, 195] width 87 height 27
click at [310, 198] on button "Upload Image" at bounding box center [312, 195] width 87 height 27
click at [351, 198] on button "Upload Image" at bounding box center [312, 195] width 87 height 27
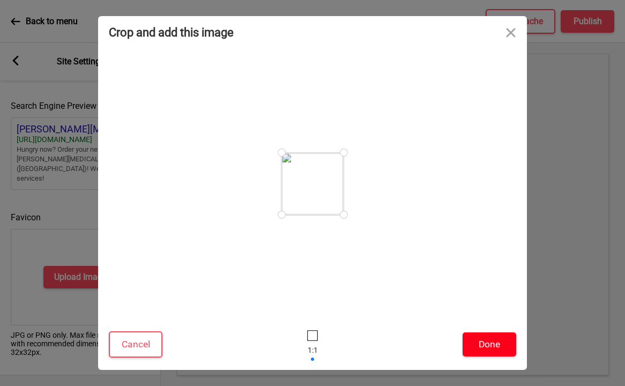
click at [485, 345] on button "Done" at bounding box center [490, 344] width 54 height 24
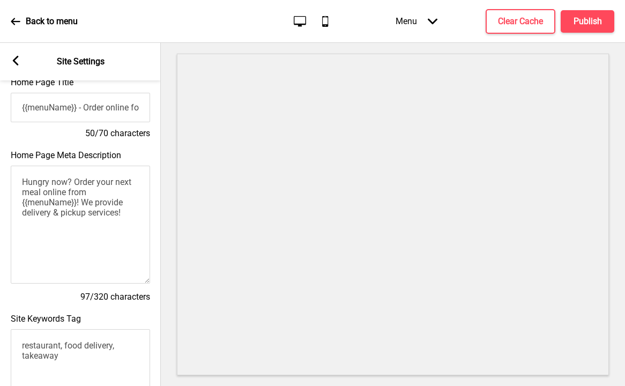
scroll to position [0, 0]
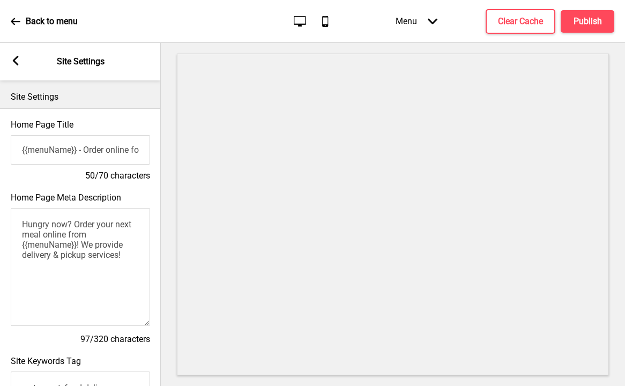
click at [13, 61] on icon at bounding box center [16, 61] width 6 height 10
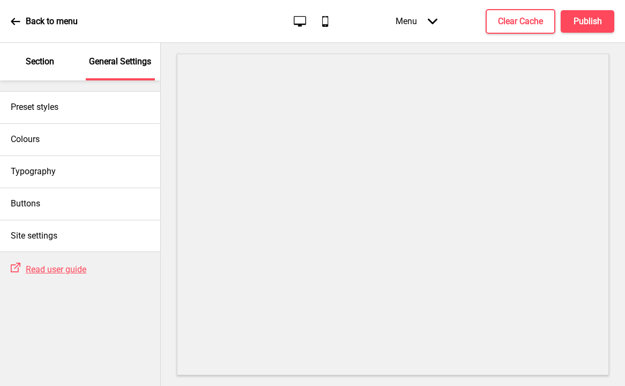
click at [10, 21] on div "Back to menu Desktop Mobile Menu Arrow down Product Page Store Information Chec…" at bounding box center [312, 21] width 625 height 43
click at [52, 65] on p "Section" at bounding box center [40, 62] width 28 height 12
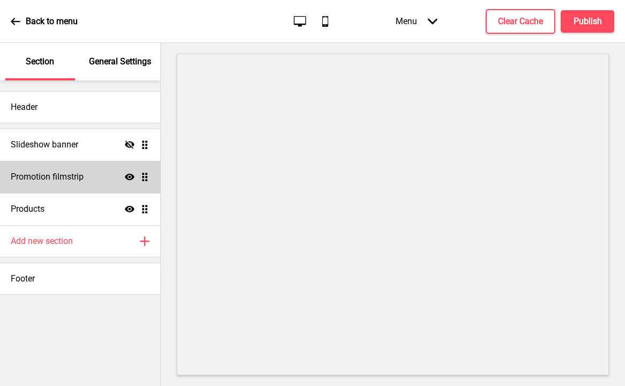
click at [98, 184] on div "Promotion filmstrip Show Drag" at bounding box center [80, 177] width 160 height 32
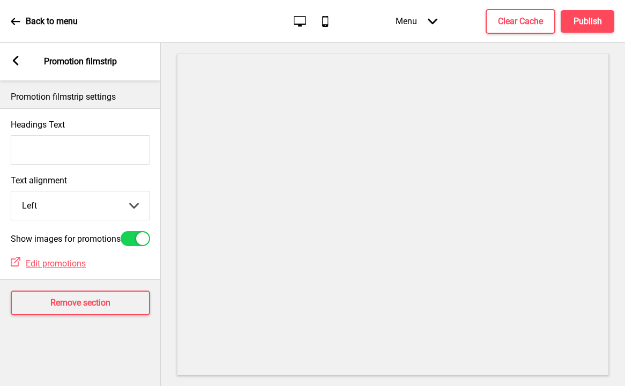
click at [12, 61] on rect at bounding box center [16, 61] width 10 height 10
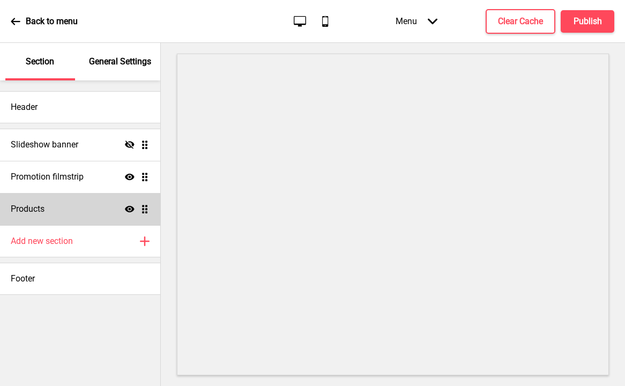
click at [58, 210] on div "Products Show Drag" at bounding box center [80, 209] width 160 height 32
select select "side"
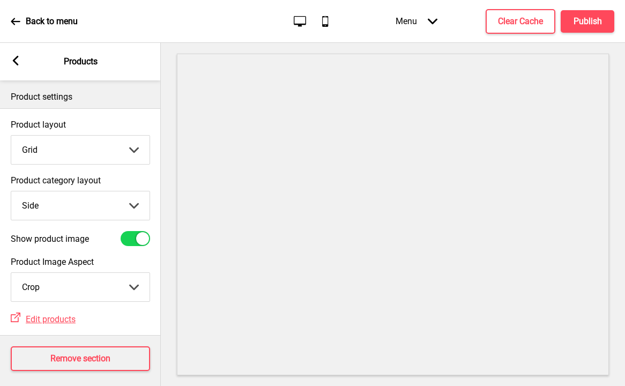
click at [81, 147] on select "Grid List" at bounding box center [80, 150] width 138 height 28
select select "list"
click at [11, 136] on select "Grid List" at bounding box center [80, 150] width 138 height 28
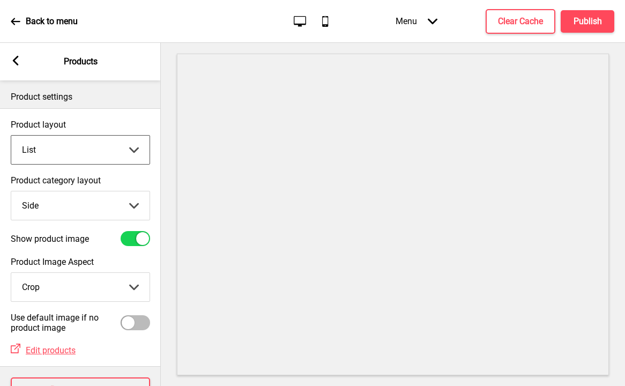
click at [66, 198] on select "Top Side" at bounding box center [80, 205] width 138 height 28
select select "top"
click at [11, 191] on select "Top Side" at bounding box center [80, 205] width 138 height 28
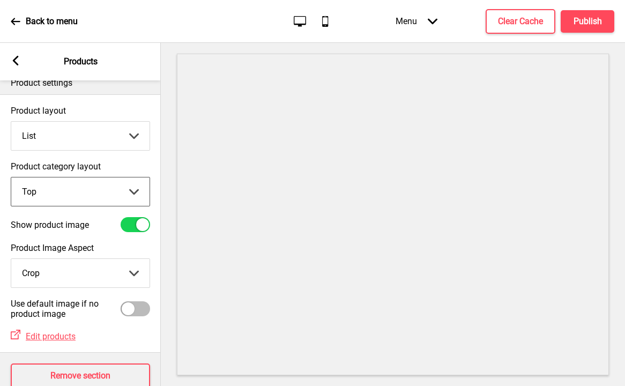
scroll to position [46, 0]
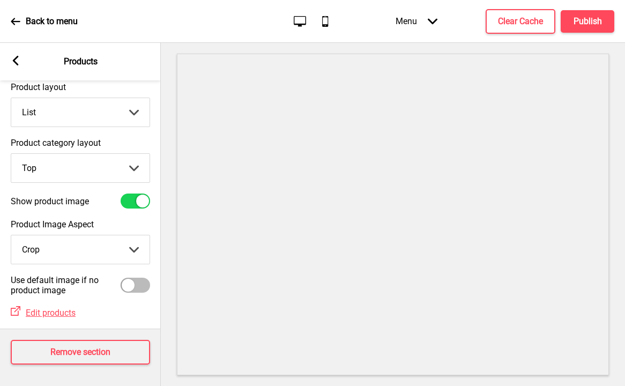
click at [15, 65] on rect at bounding box center [16, 61] width 10 height 10
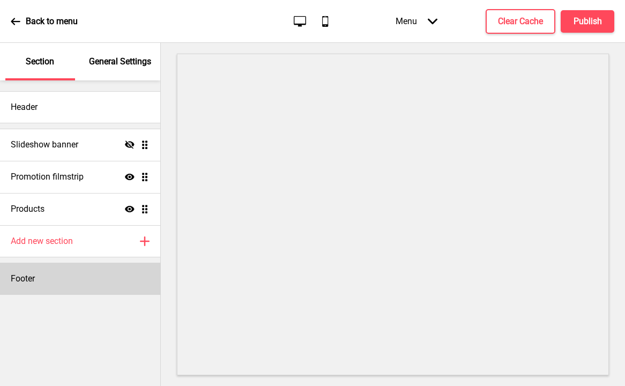
click at [78, 272] on div "Footer" at bounding box center [80, 279] width 160 height 32
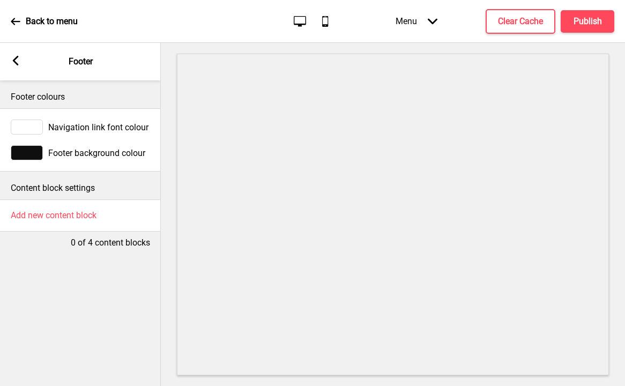
click at [25, 152] on div at bounding box center [27, 152] width 32 height 15
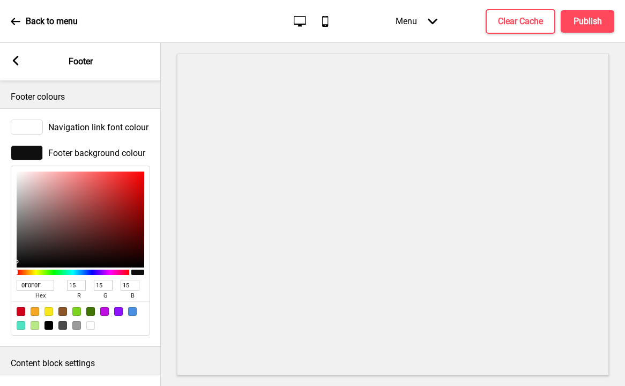
drag, startPoint x: 47, startPoint y: 287, endPoint x: 6, endPoint y: 277, distance: 42.5
click at [6, 277] on div "Footer background colour 0F0F0F hex 15 r 15 g 15 b 100 a" at bounding box center [80, 240] width 161 height 201
paste input "9E2A2F"
type input "9E2A2F"
type input "158"
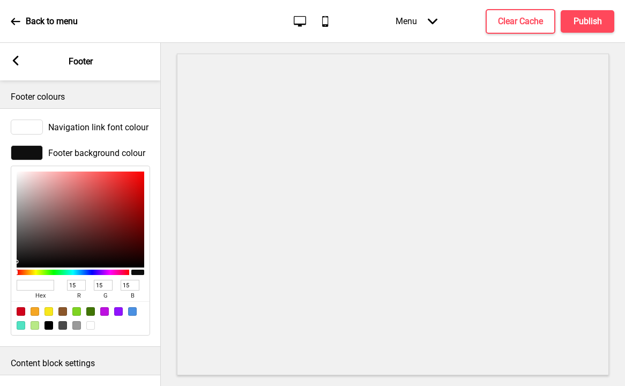
type input "42"
type input "47"
type input "9E2A2F"
click at [33, 130] on div at bounding box center [27, 127] width 32 height 15
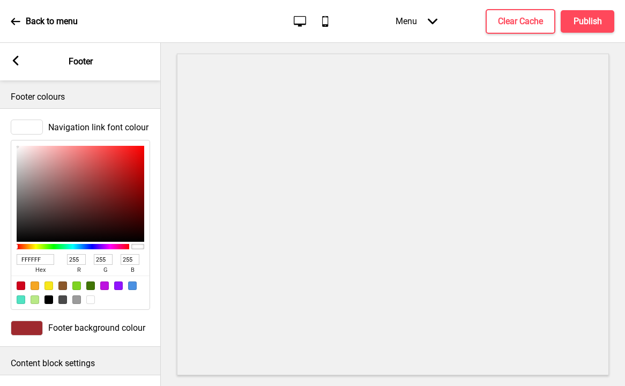
drag, startPoint x: 49, startPoint y: 258, endPoint x: -12, endPoint y: 253, distance: 61.9
click at [0, 253] on html "Back to menu Desktop Mobile Menu Arrow down Product Page Store Information Chec…" at bounding box center [312, 193] width 625 height 386
paste input "FFFFFF"
type input "FFFFFF"
click at [14, 62] on icon at bounding box center [16, 61] width 6 height 10
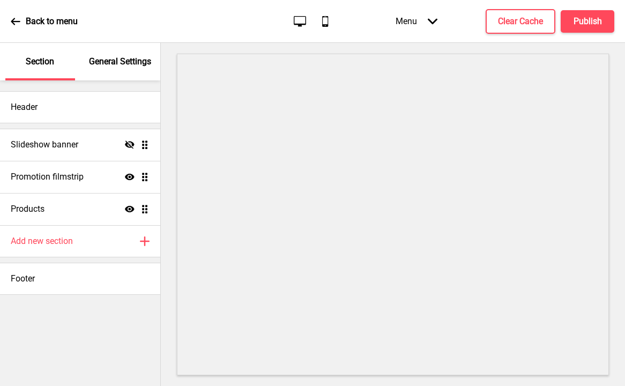
click at [127, 64] on p "General Settings" at bounding box center [120, 62] width 62 height 12
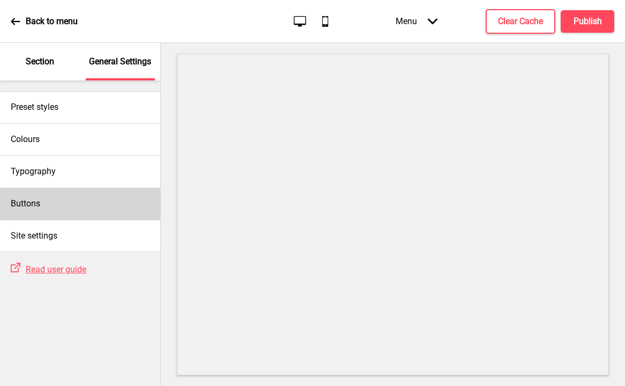
click at [77, 196] on div "Buttons" at bounding box center [80, 204] width 160 height 32
select select "square"
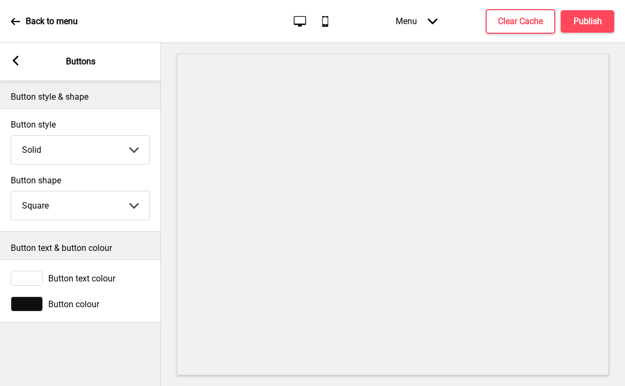
click at [38, 307] on div at bounding box center [27, 303] width 32 height 15
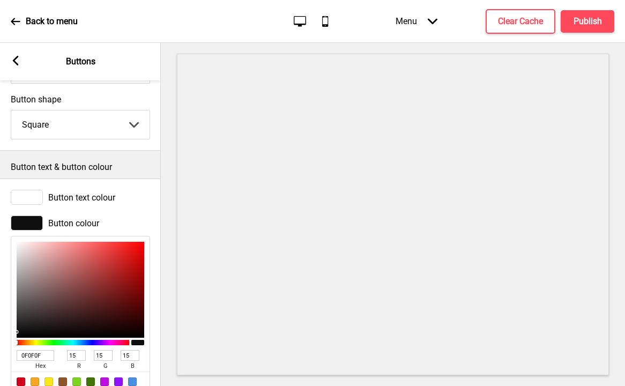
scroll to position [98, 0]
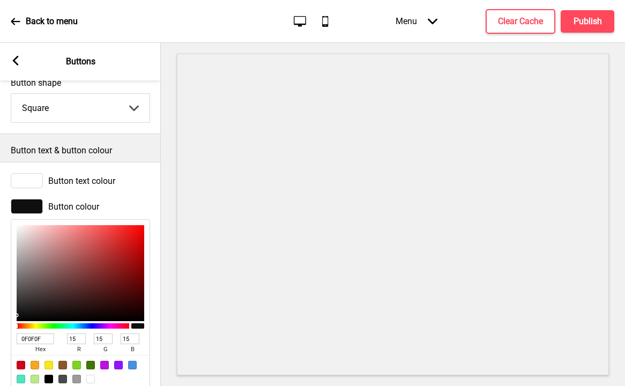
drag, startPoint x: 49, startPoint y: 337, endPoint x: -5, endPoint y: 335, distance: 54.7
click at [0, 335] on html "Back to menu Desktop Mobile Menu Arrow down Product Page Store Information Chec…" at bounding box center [312, 193] width 625 height 386
paste input "9E2A2F"
type input "9E2A2F"
type input "158"
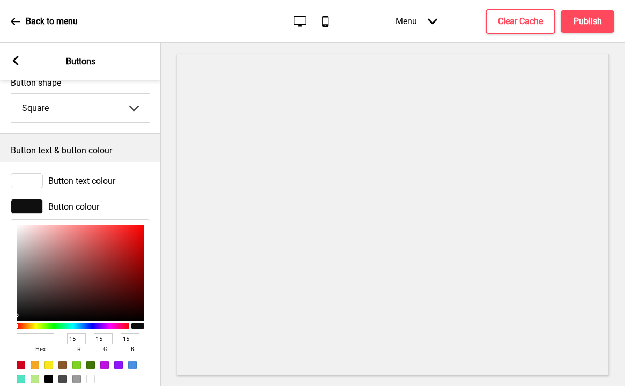
type input "42"
type input "47"
type input "9E2A2F"
click at [38, 180] on div at bounding box center [27, 180] width 32 height 15
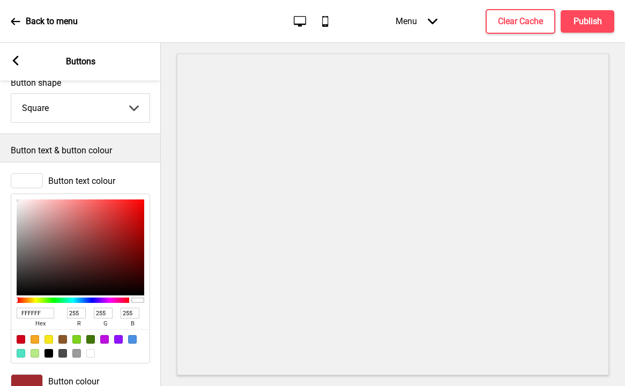
drag, startPoint x: 50, startPoint y: 313, endPoint x: -6, endPoint y: 302, distance: 56.7
click at [0, 302] on html "Back to menu Desktop Mobile Menu Arrow down Product Page Store Information Chec…" at bounding box center [312, 193] width 625 height 386
paste input "FFFFFF"
type input "FFFFFF"
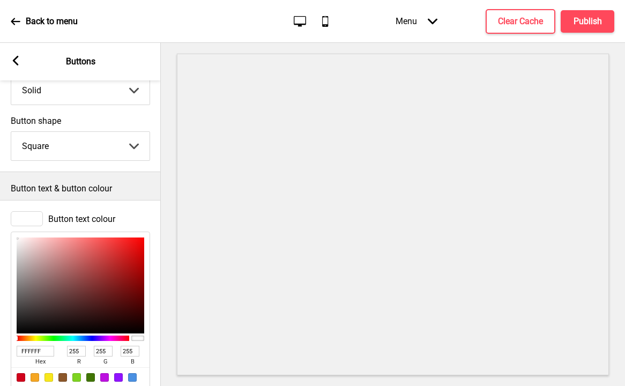
scroll to position [0, 0]
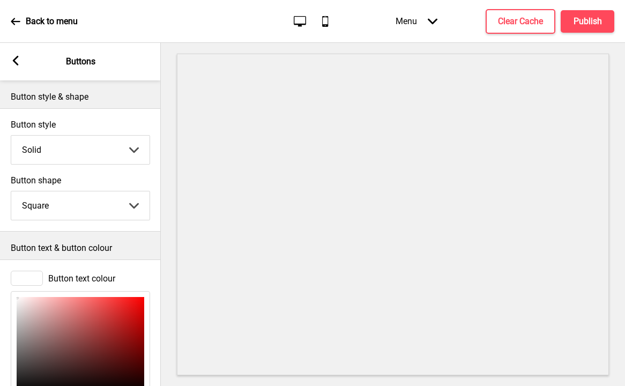
click at [23, 74] on div "Arrow left Buttons" at bounding box center [80, 62] width 161 height 38
click at [21, 63] on div "Arrow left Buttons" at bounding box center [80, 62] width 161 height 38
click at [14, 62] on icon at bounding box center [16, 61] width 6 height 10
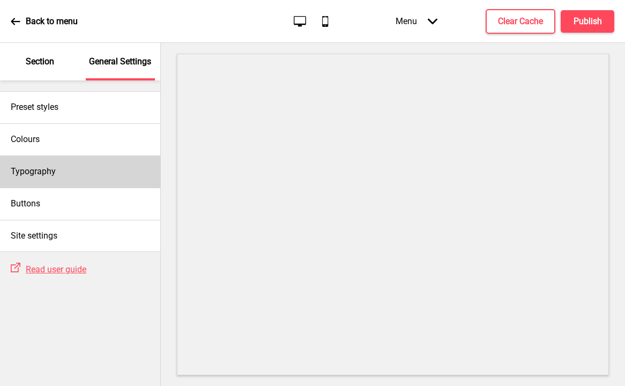
click at [49, 176] on h4 "Typography" at bounding box center [33, 172] width 45 height 12
select select "Cabin"
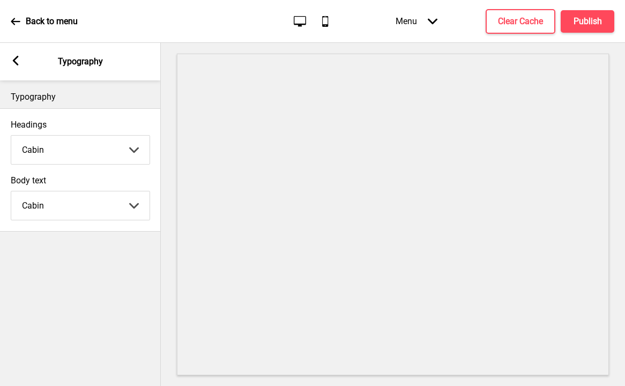
click at [17, 68] on div "Arrow left Typography" at bounding box center [80, 62] width 161 height 38
click at [17, 64] on icon at bounding box center [16, 61] width 6 height 10
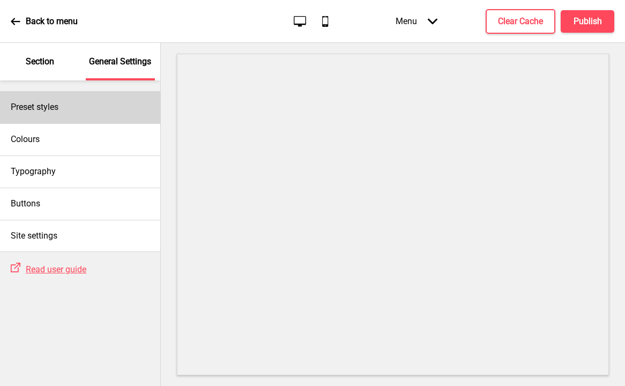
click at [58, 107] on h4 "Preset styles" at bounding box center [35, 107] width 48 height 12
select select "Custom"
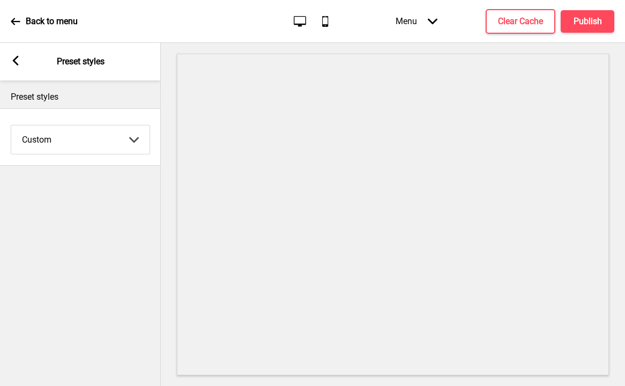
click at [19, 63] on rect at bounding box center [16, 61] width 10 height 10
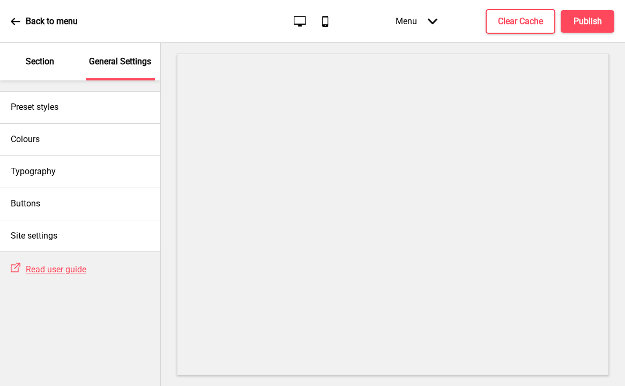
click at [37, 65] on p "Section" at bounding box center [40, 62] width 28 height 12
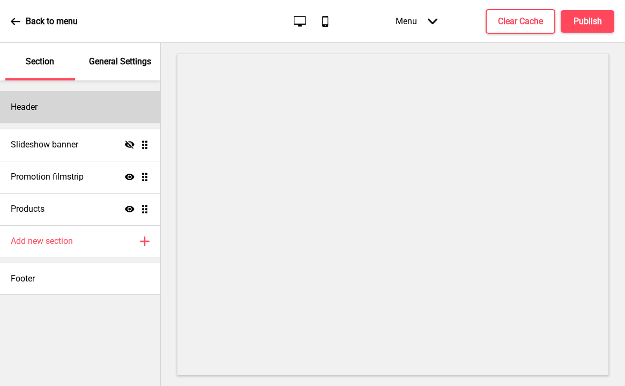
click at [51, 106] on div "Header" at bounding box center [80, 107] width 160 height 32
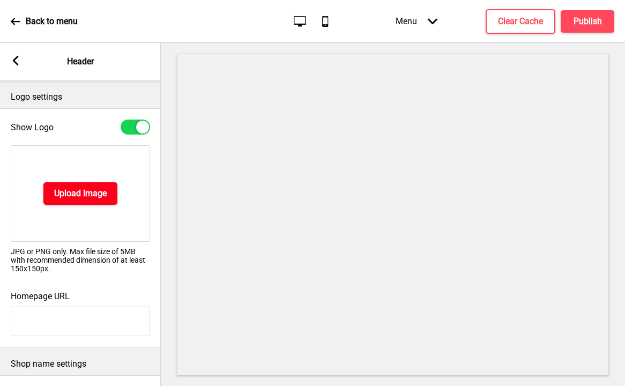
click at [85, 196] on h4 "Upload Image" at bounding box center [80, 194] width 53 height 12
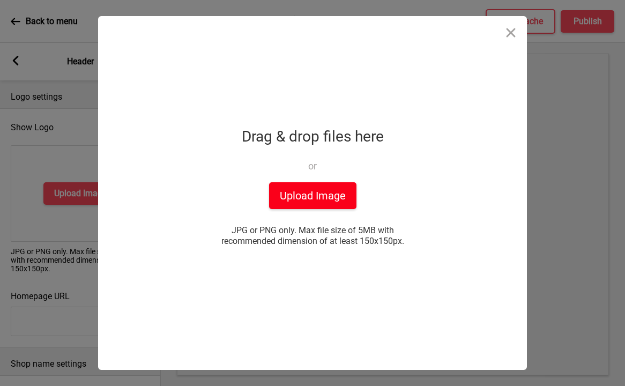
click at [282, 188] on button "Upload Image" at bounding box center [312, 195] width 87 height 27
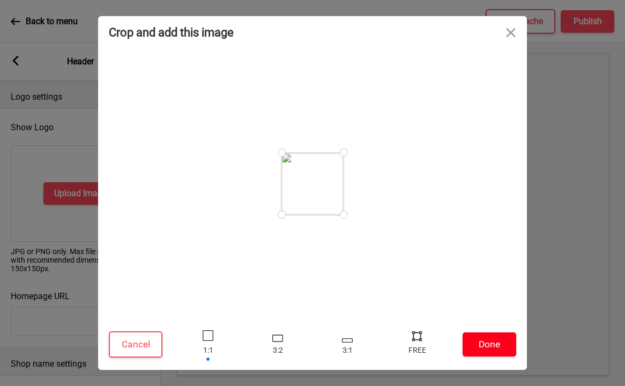
click at [484, 343] on button "Done" at bounding box center [490, 344] width 54 height 24
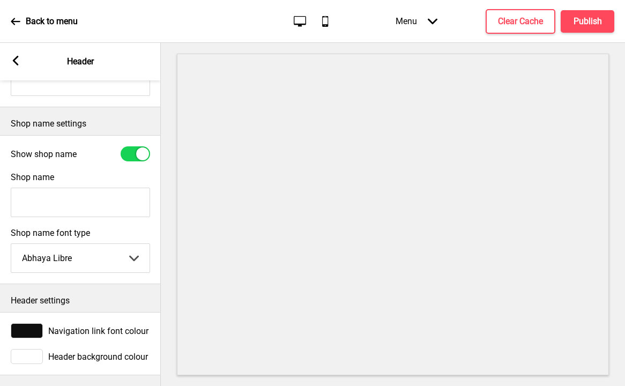
scroll to position [232, 0]
click at [22, 324] on div at bounding box center [27, 330] width 32 height 15
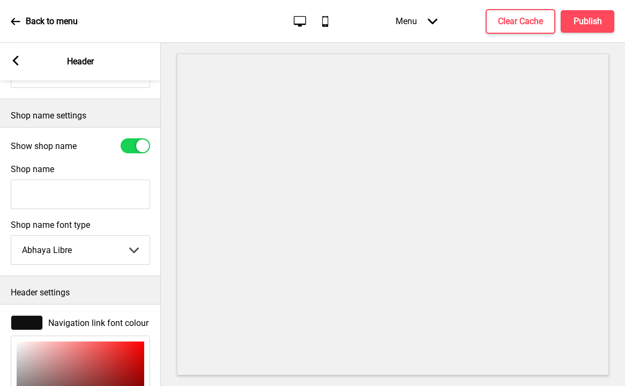
scroll to position [407, 0]
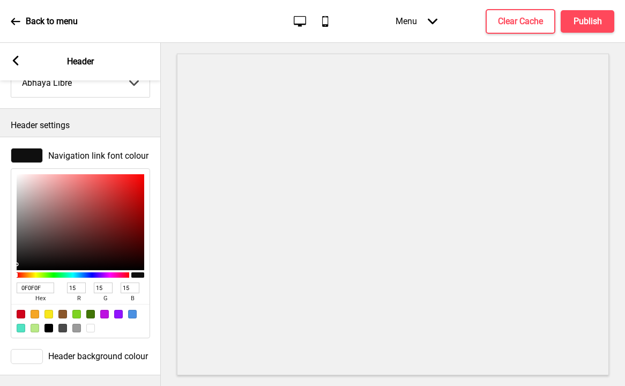
drag, startPoint x: 49, startPoint y: 279, endPoint x: -14, endPoint y: 272, distance: 63.7
click at [0, 272] on html "Back to menu Desktop Mobile Menu Arrow down Product Page Store Information Chec…" at bounding box center [312, 193] width 625 height 386
paste input "9E2A2F"
type input "9E2A2F"
type input "158"
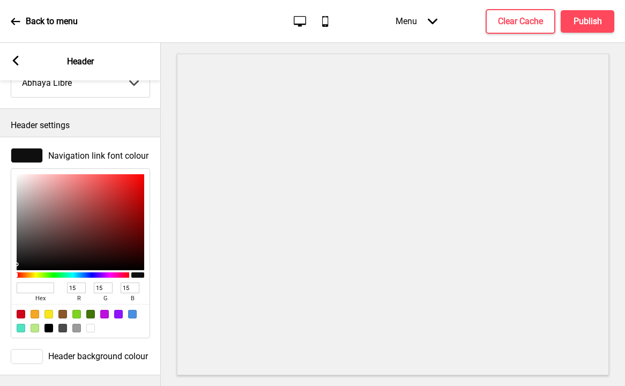
type input "42"
type input "47"
type input "9E2A2F"
drag, startPoint x: 32, startPoint y: 345, endPoint x: 35, endPoint y: 338, distance: 7.2
click at [32, 349] on div at bounding box center [27, 356] width 32 height 15
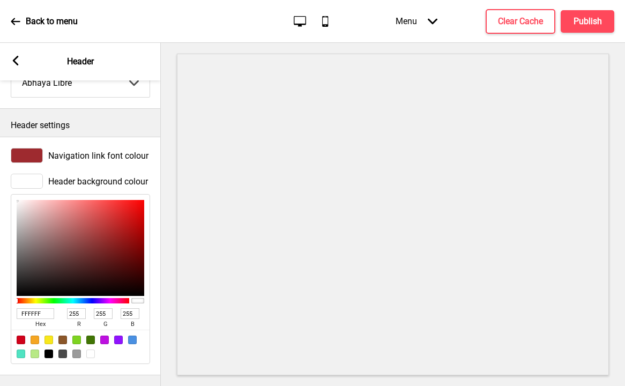
drag, startPoint x: 47, startPoint y: 306, endPoint x: -4, endPoint y: 300, distance: 51.3
click at [0, 300] on html "Back to menu Desktop Mobile Menu Arrow down Product Page Store Information Chec…" at bounding box center [312, 193] width 625 height 386
paste input "FFFFFF"
type input "FFFFFF"
click at [17, 63] on icon at bounding box center [16, 61] width 6 height 10
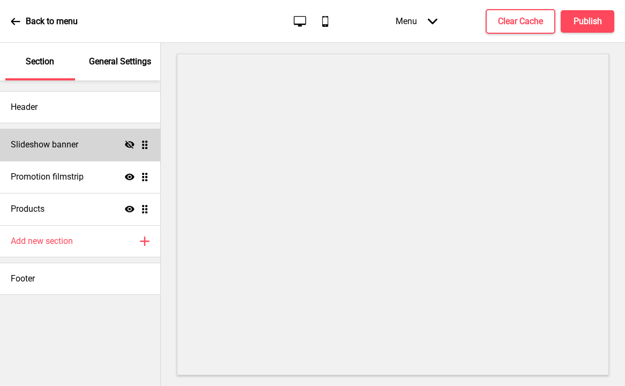
click at [89, 143] on div "Slideshow banner Hide Drag" at bounding box center [80, 145] width 160 height 32
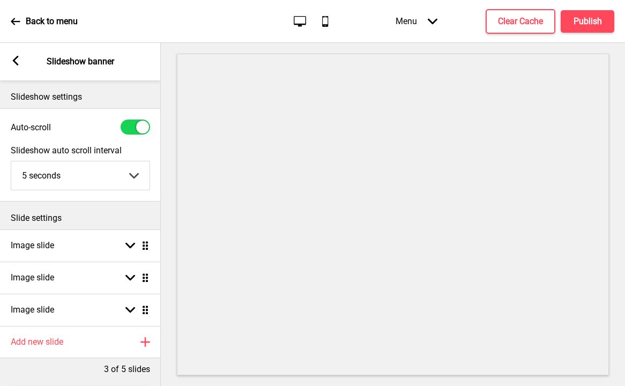
click at [21, 64] on div "Arrow left Slideshow banner" at bounding box center [80, 62] width 161 height 38
click at [16, 61] on rect at bounding box center [16, 61] width 10 height 10
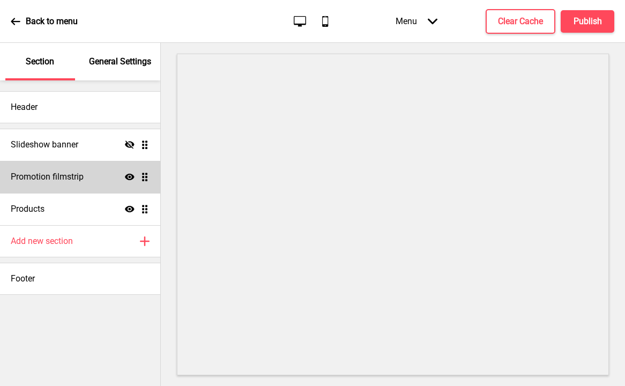
click at [69, 173] on h4 "Promotion filmstrip" at bounding box center [47, 177] width 73 height 12
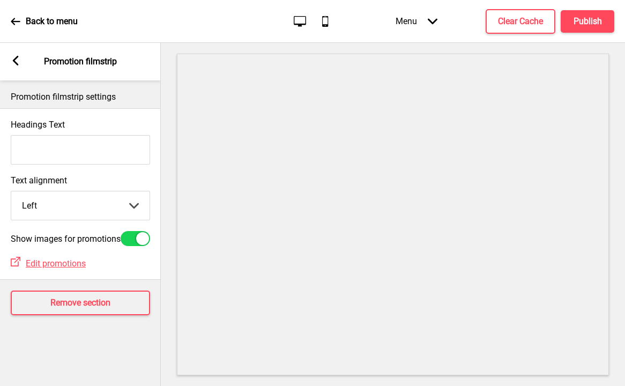
click at [14, 64] on rect at bounding box center [16, 61] width 10 height 10
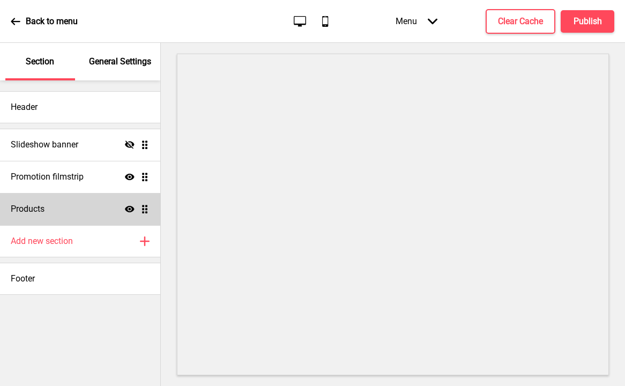
click at [76, 207] on div "Products Show Drag" at bounding box center [80, 209] width 160 height 32
select select "list"
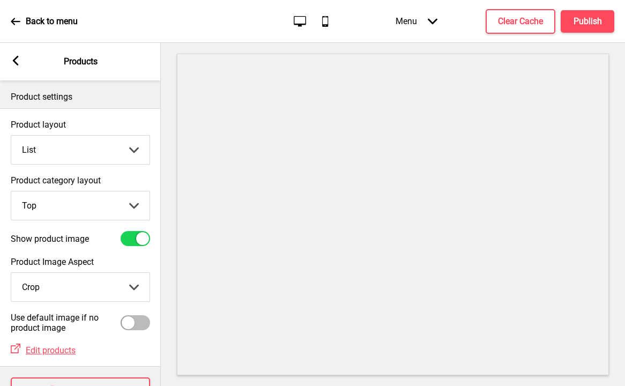
click at [540, 49] on div at bounding box center [393, 214] width 464 height 343
click at [574, 27] on button "Publish" at bounding box center [588, 21] width 54 height 23
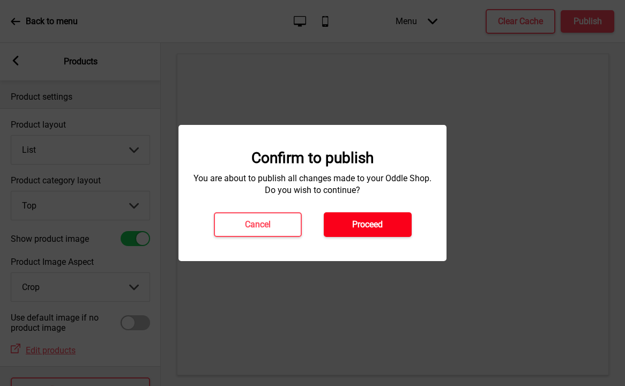
click at [382, 232] on button "Proceed" at bounding box center [368, 224] width 88 height 25
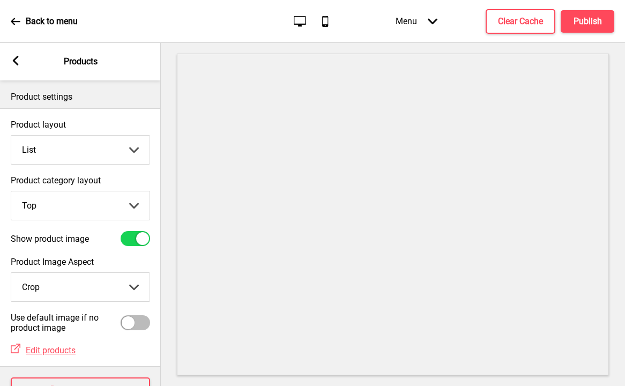
click at [19, 63] on rect at bounding box center [16, 61] width 10 height 10
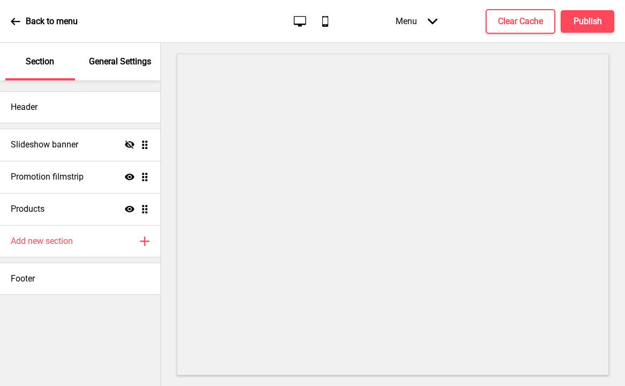
click at [30, 21] on p "Back to menu" at bounding box center [52, 22] width 52 height 12
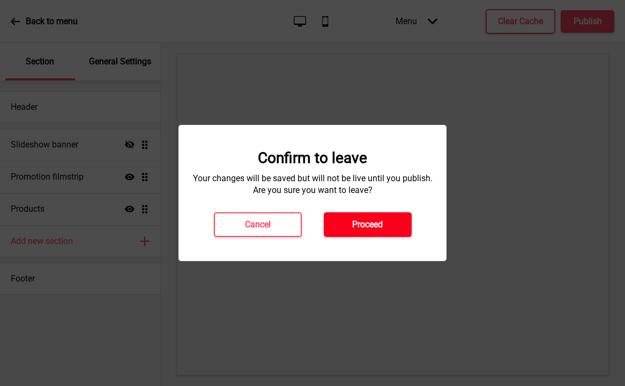
click at [382, 227] on h4 "Proceed" at bounding box center [367, 225] width 31 height 12
